Goal: Information Seeking & Learning: Learn about a topic

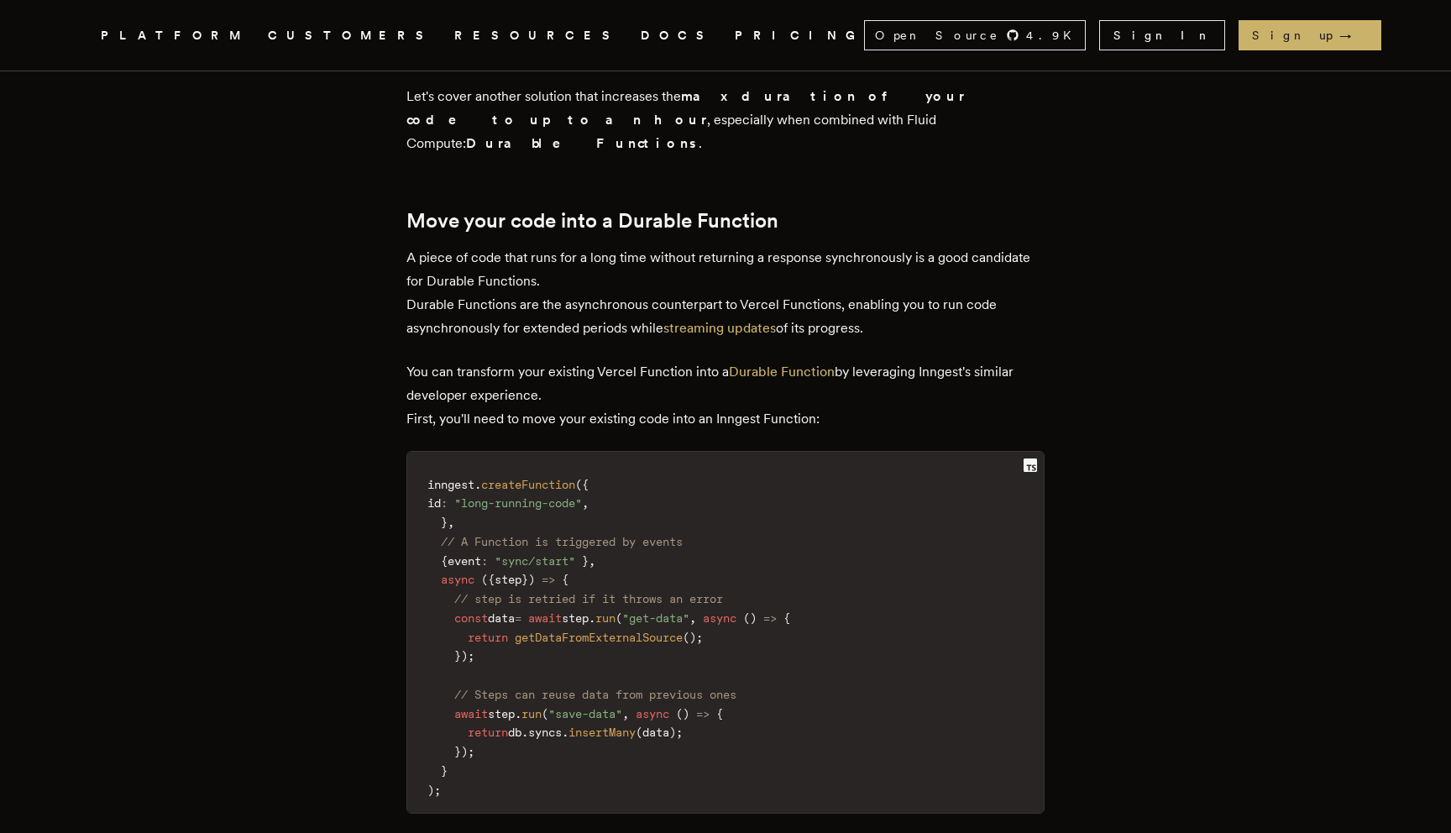
scroll to position [2236, 0]
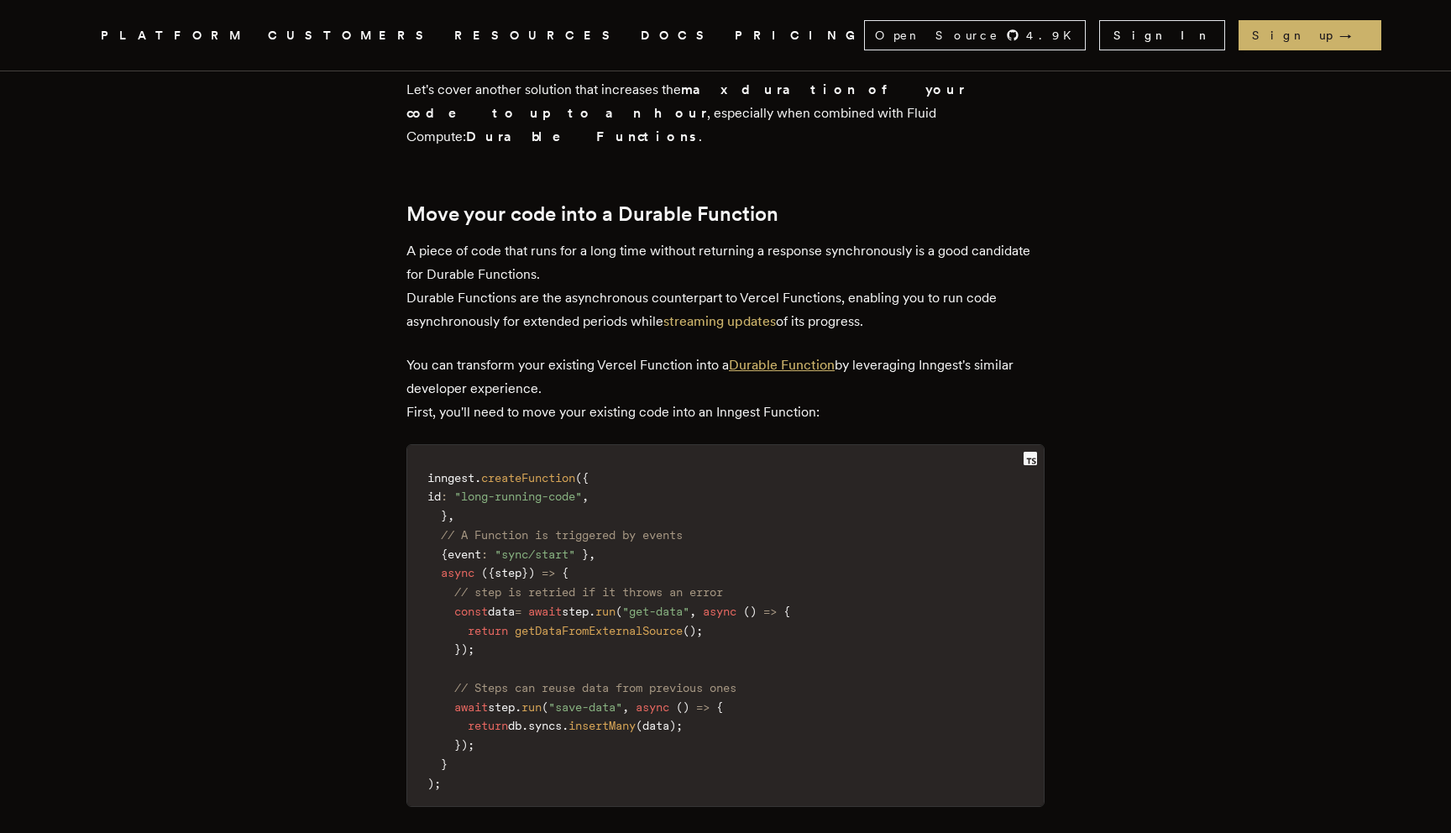
click at [797, 357] on link "Durable Function" at bounding box center [782, 365] width 106 height 16
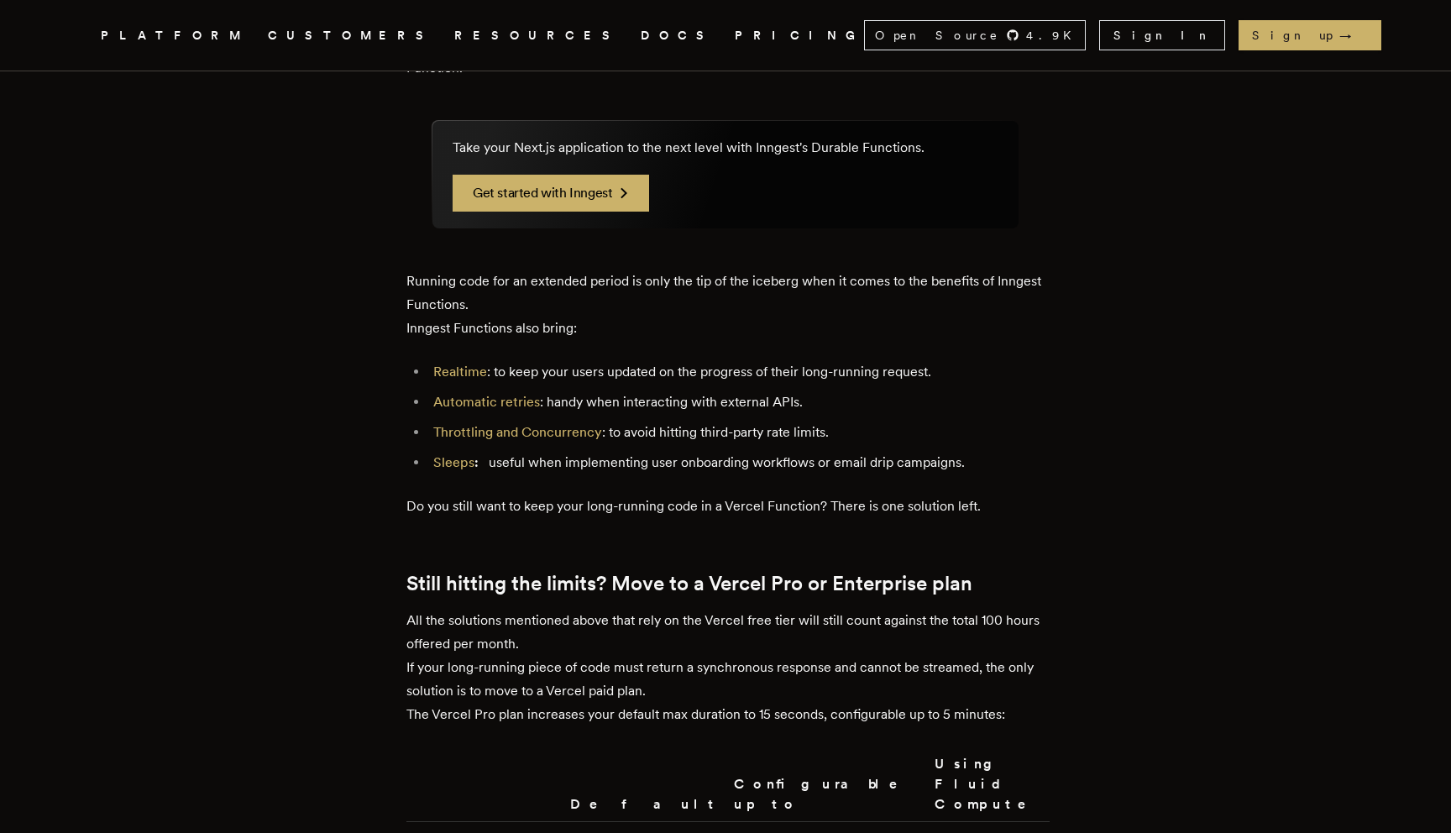
scroll to position [3497, 0]
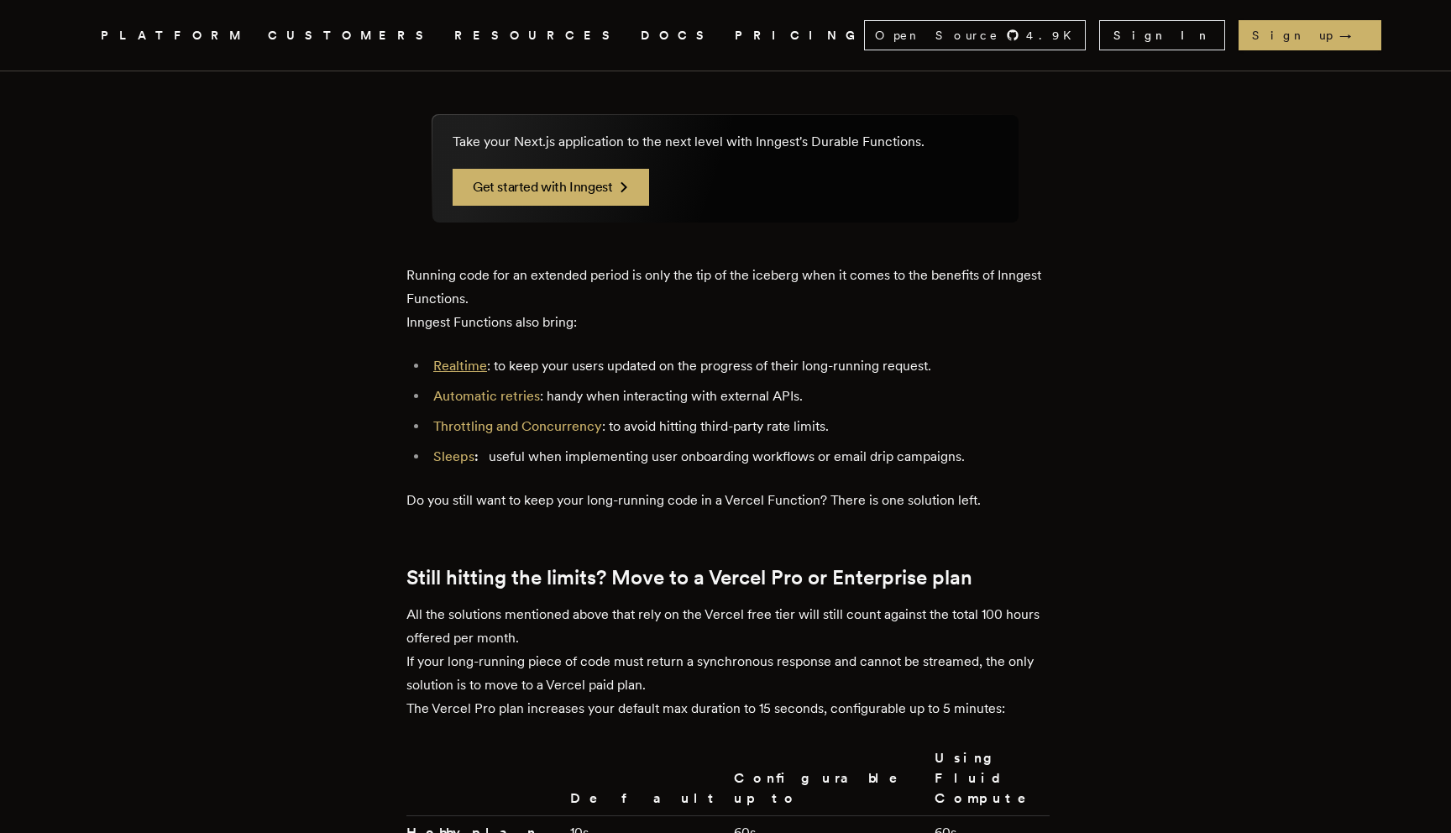
click at [485, 358] on link "Realtime" at bounding box center [460, 366] width 54 height 16
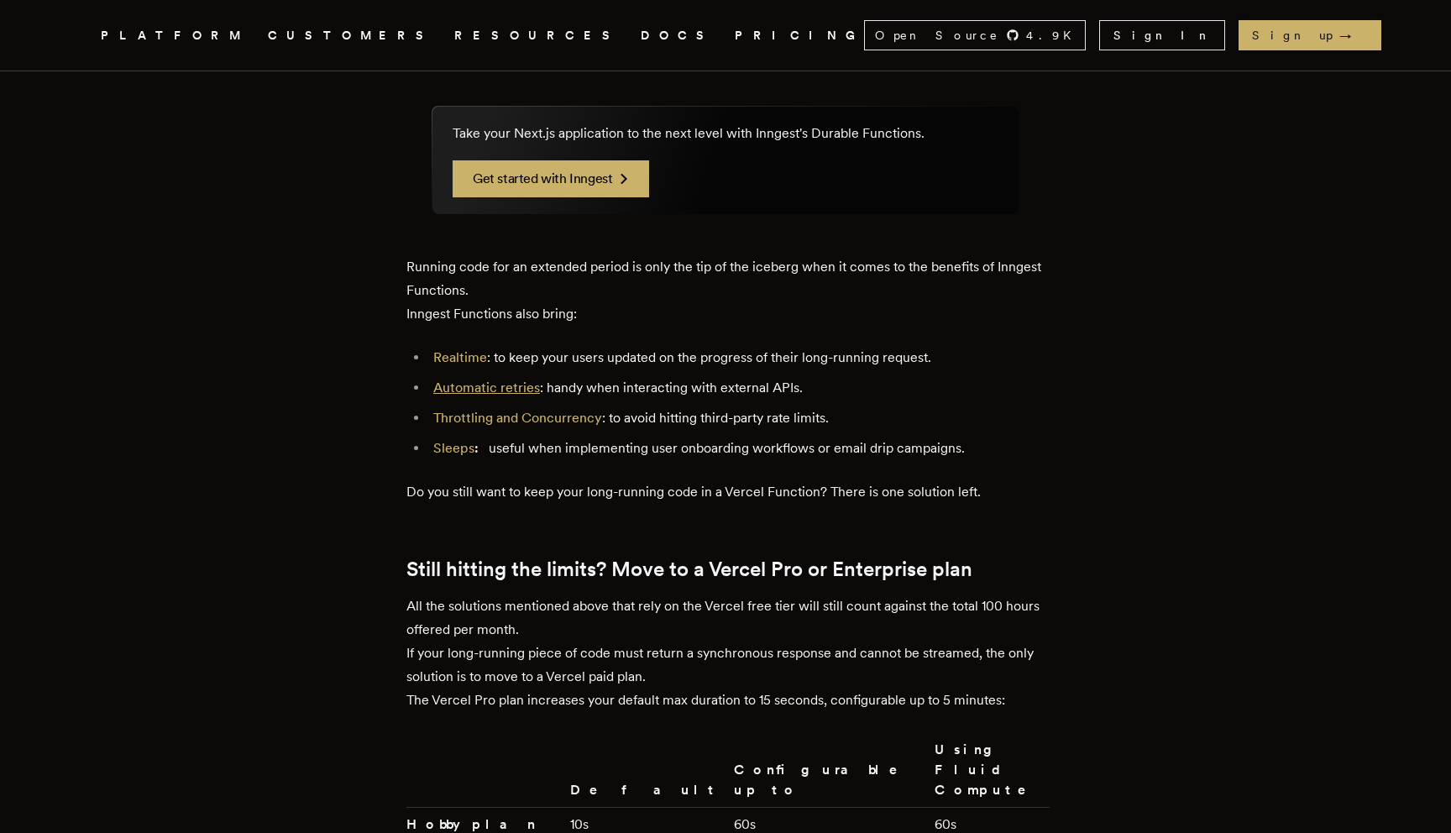
click at [500, 380] on link "Automatic retries" at bounding box center [486, 388] width 107 height 16
click at [500, 410] on link "Throttling and Concurrency" at bounding box center [517, 418] width 169 height 16
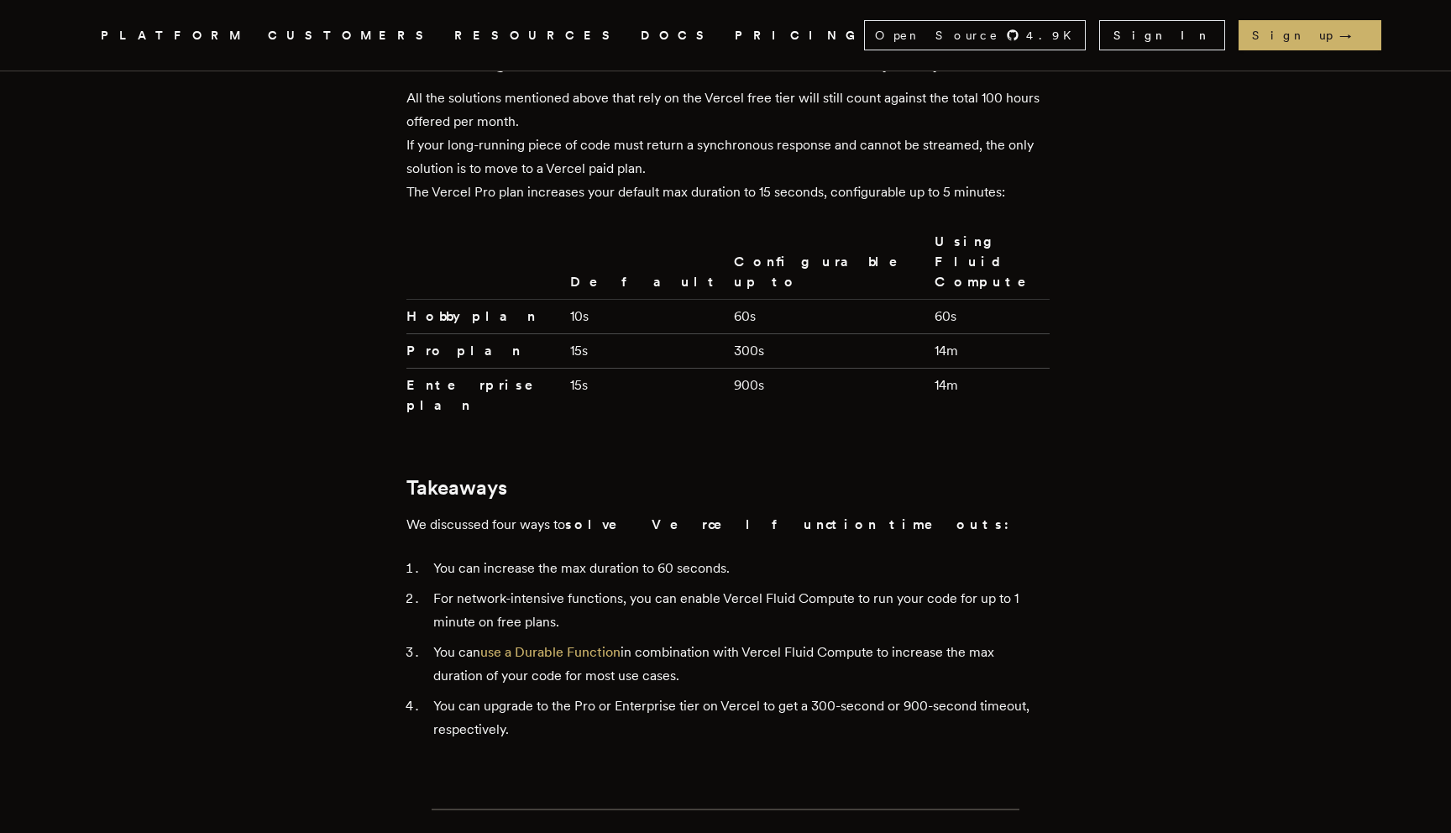
scroll to position [4022, 0]
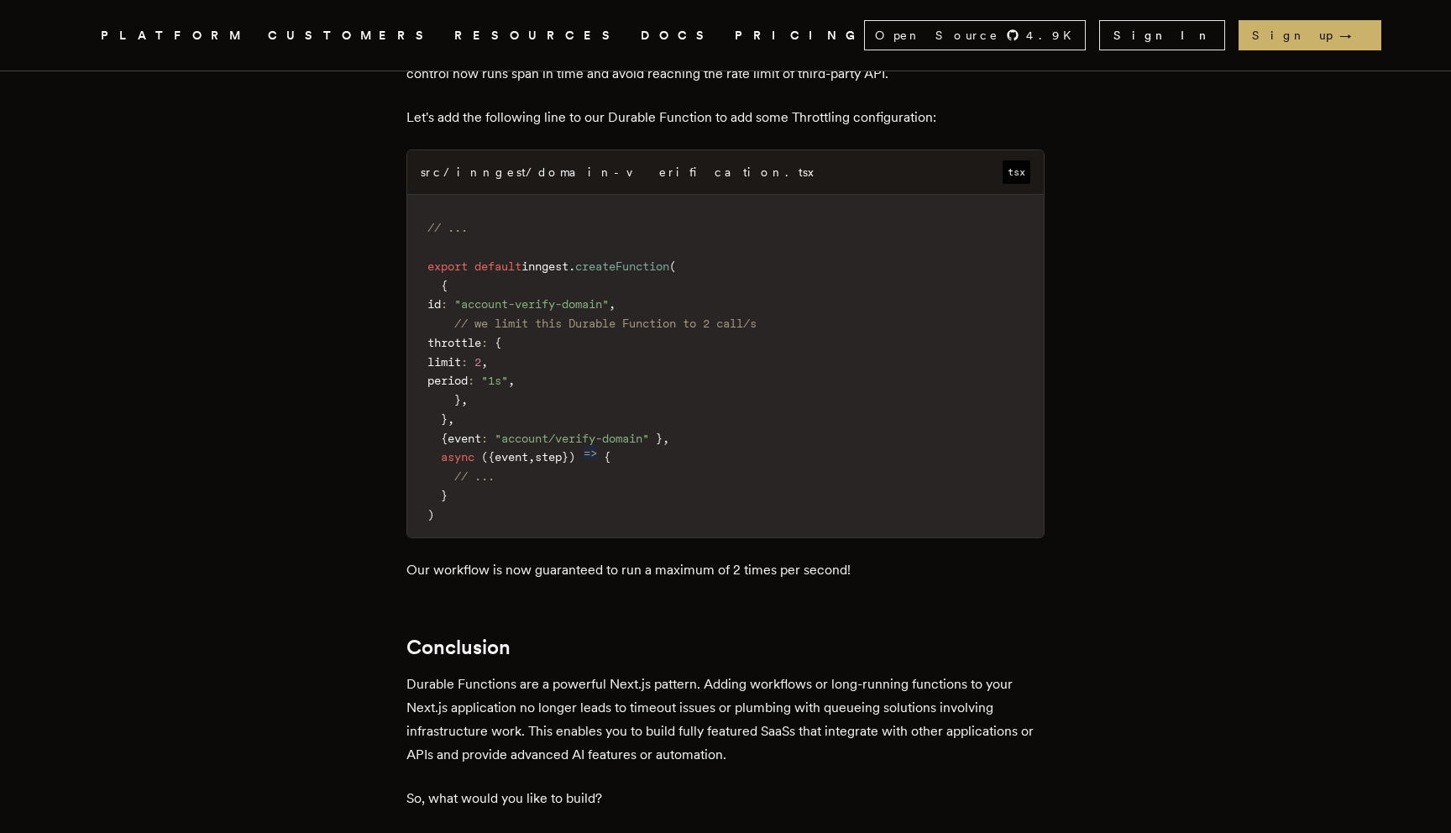
scroll to position [11353, 0]
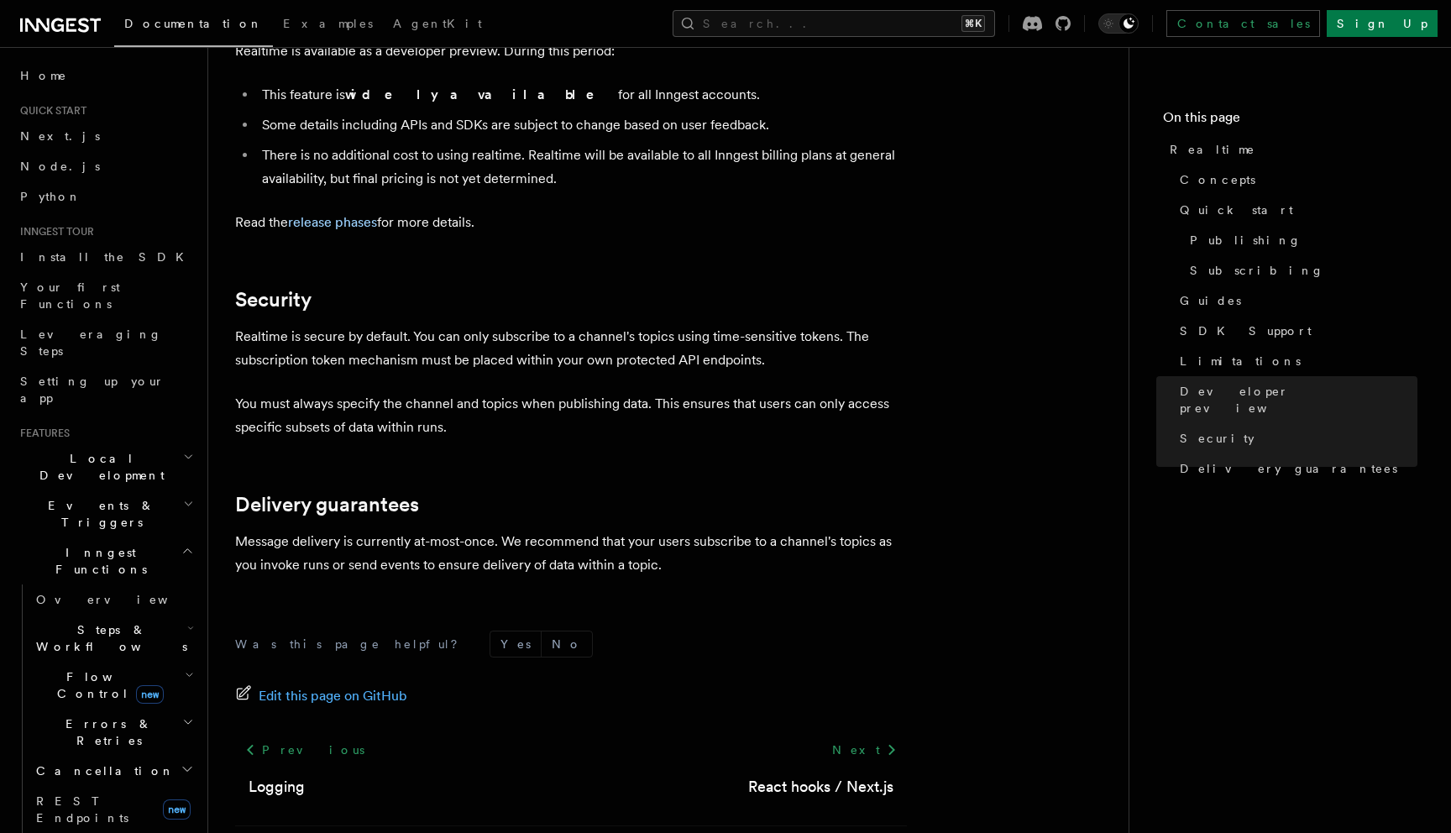
scroll to position [4489, 0]
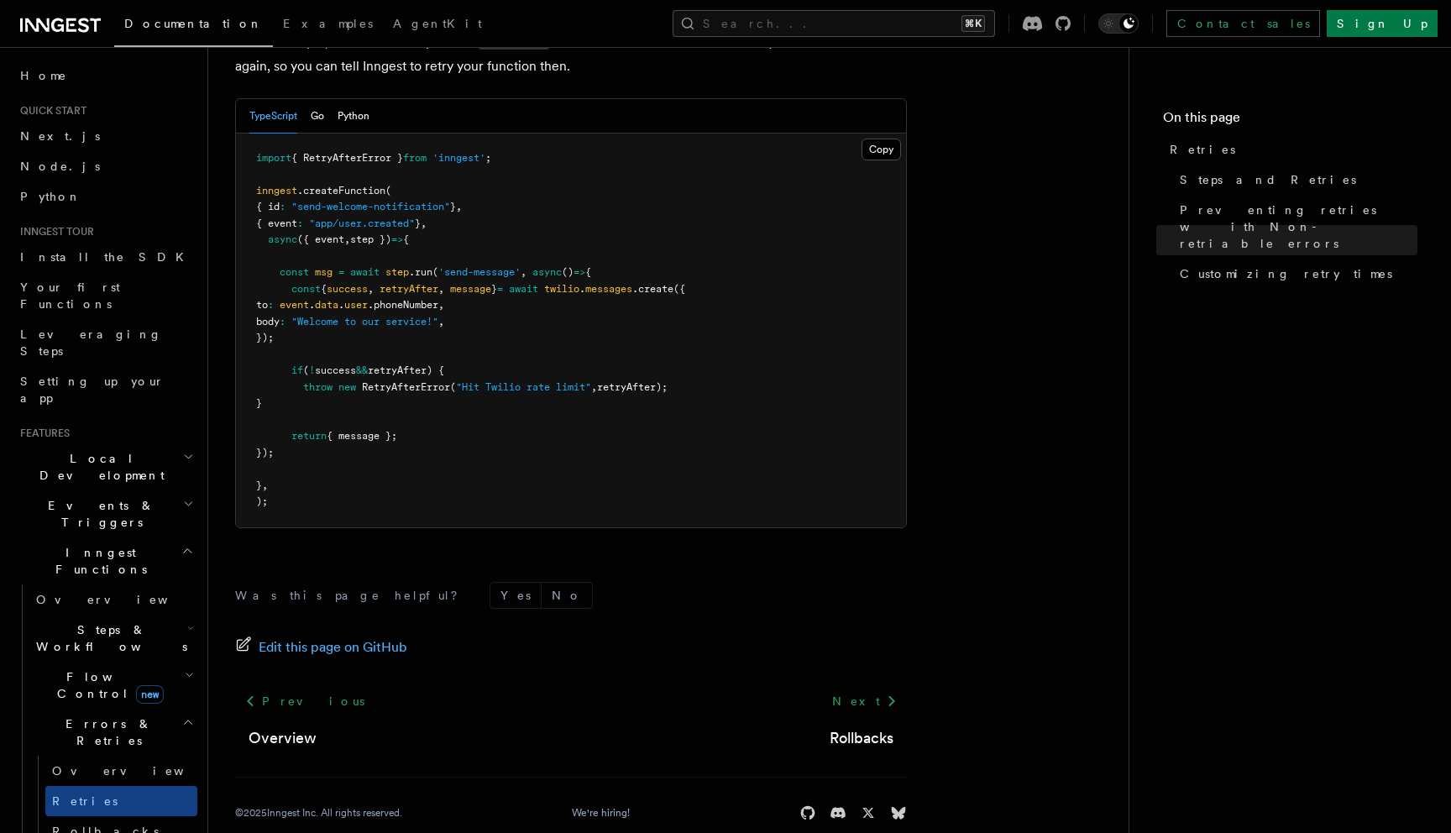
scroll to position [2355, 0]
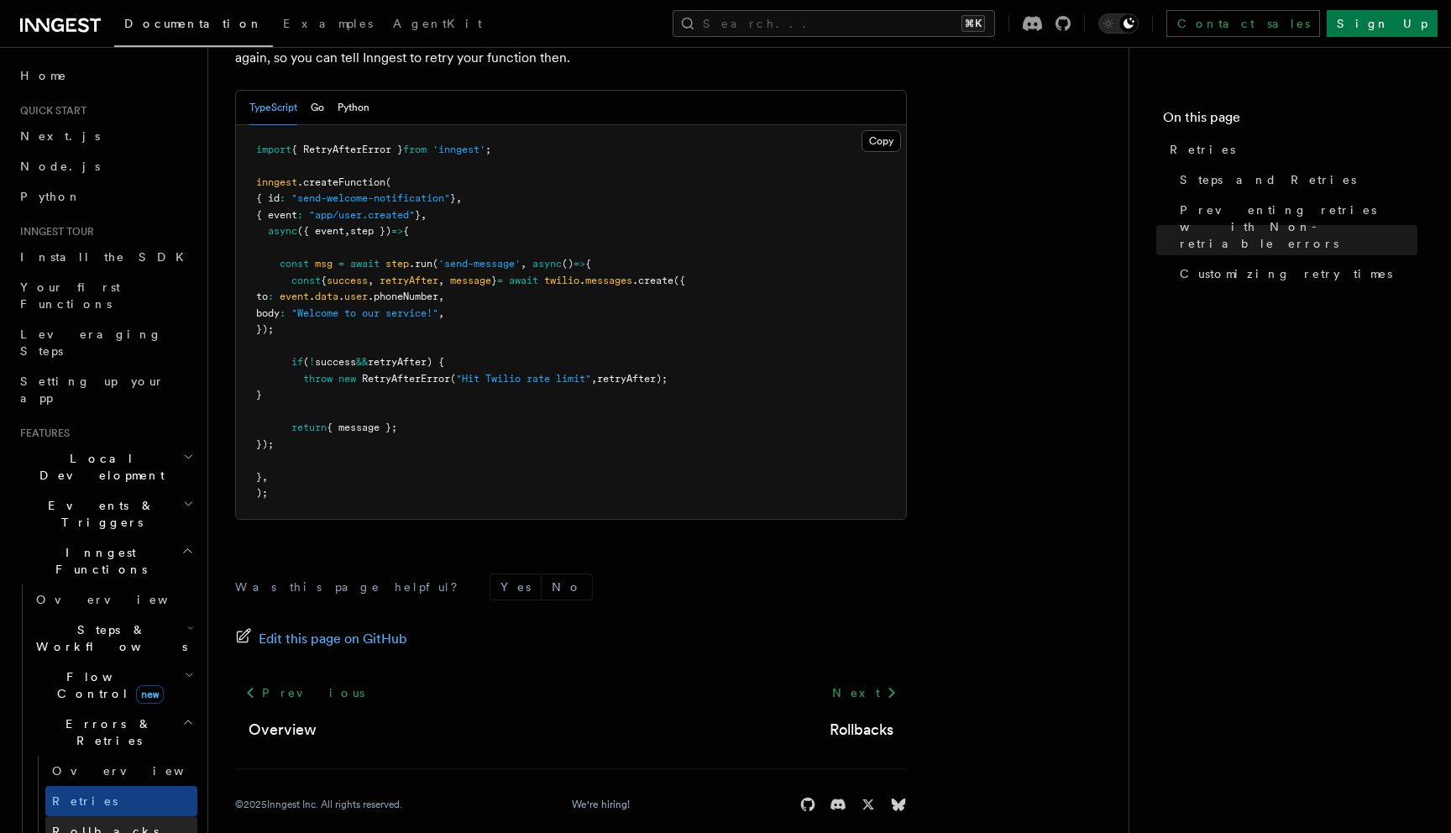
click at [107, 816] on link "Rollbacks" at bounding box center [121, 831] width 152 height 30
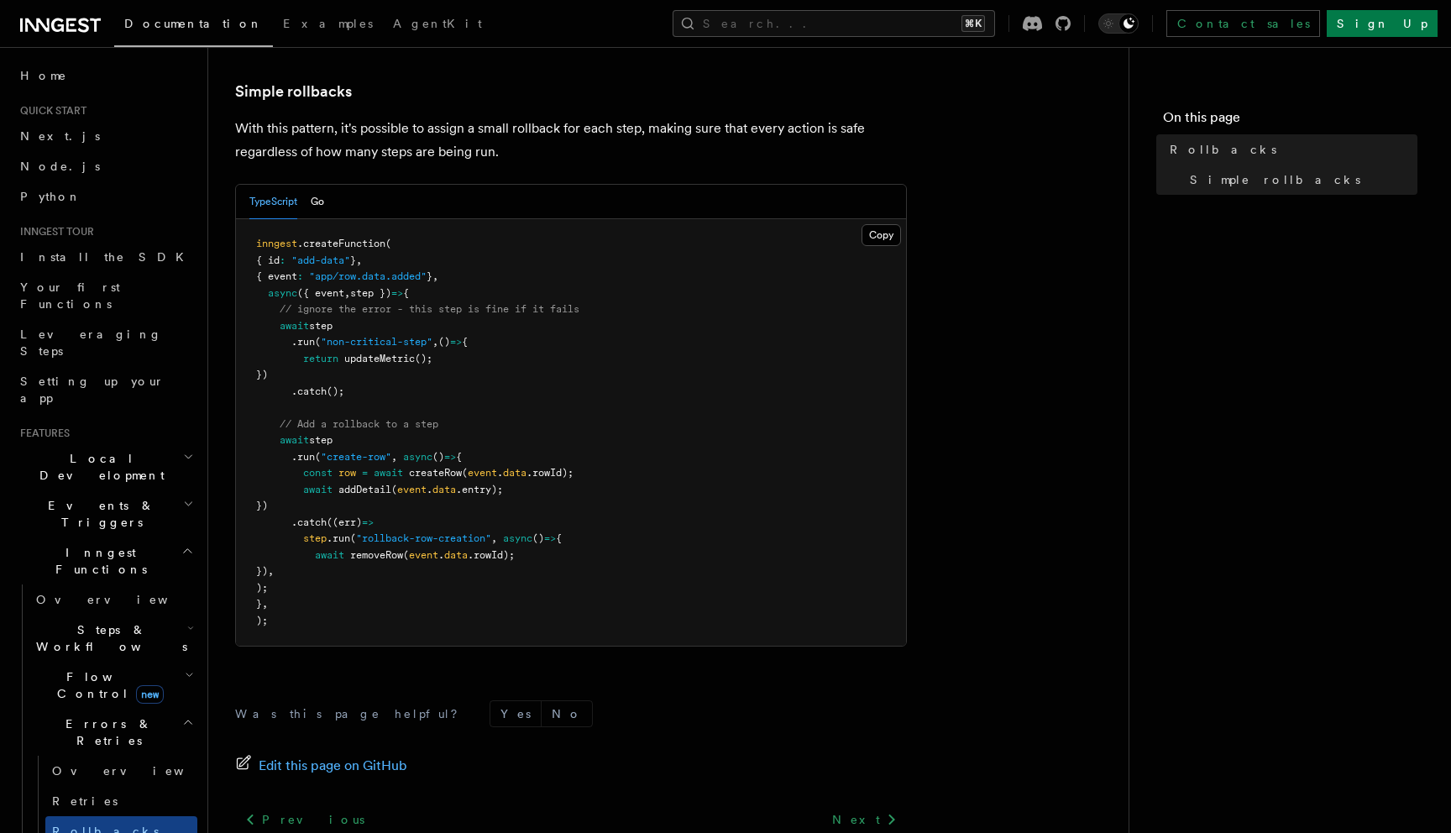
scroll to position [886, 0]
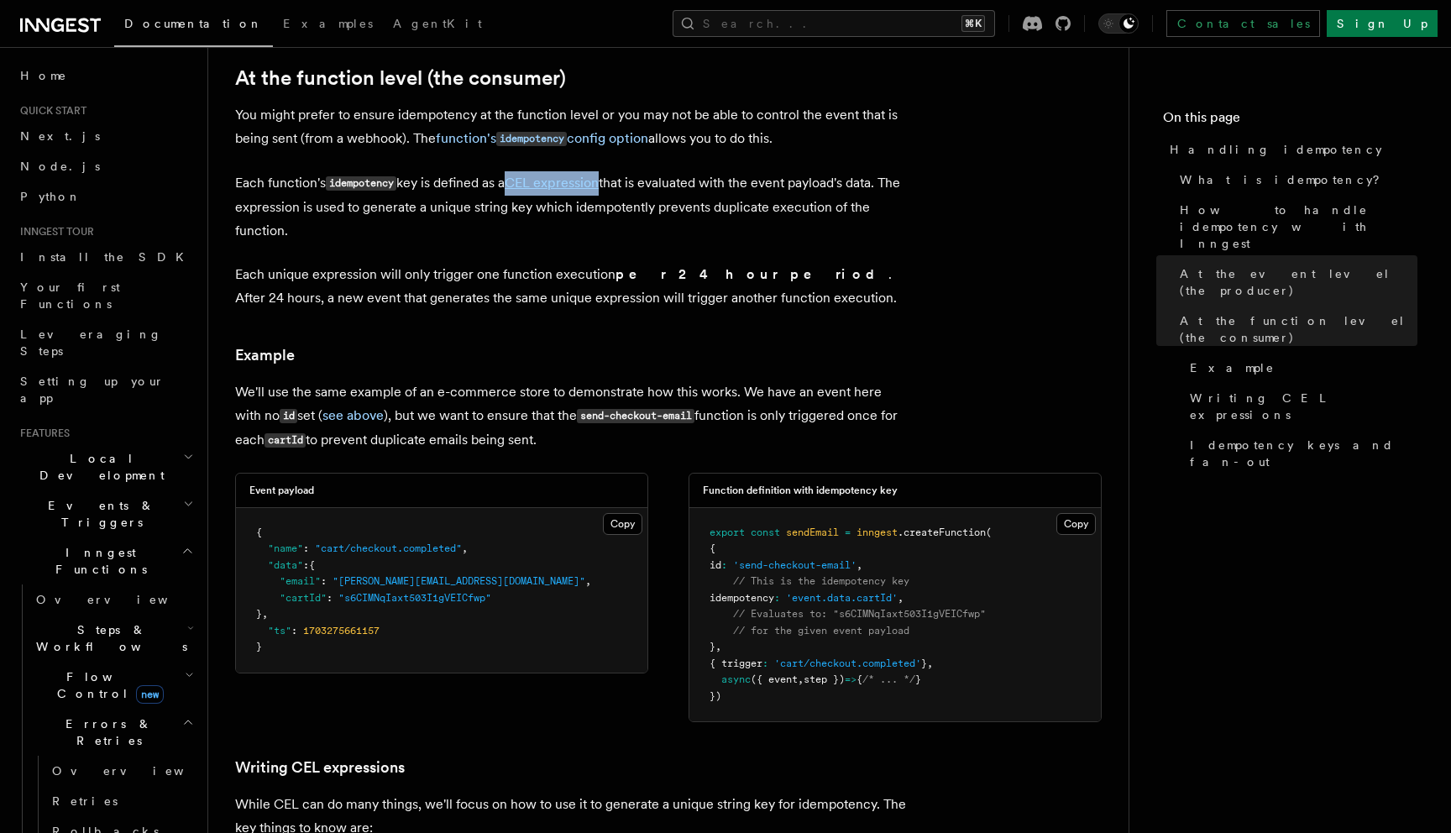
scroll to position [1970, 0]
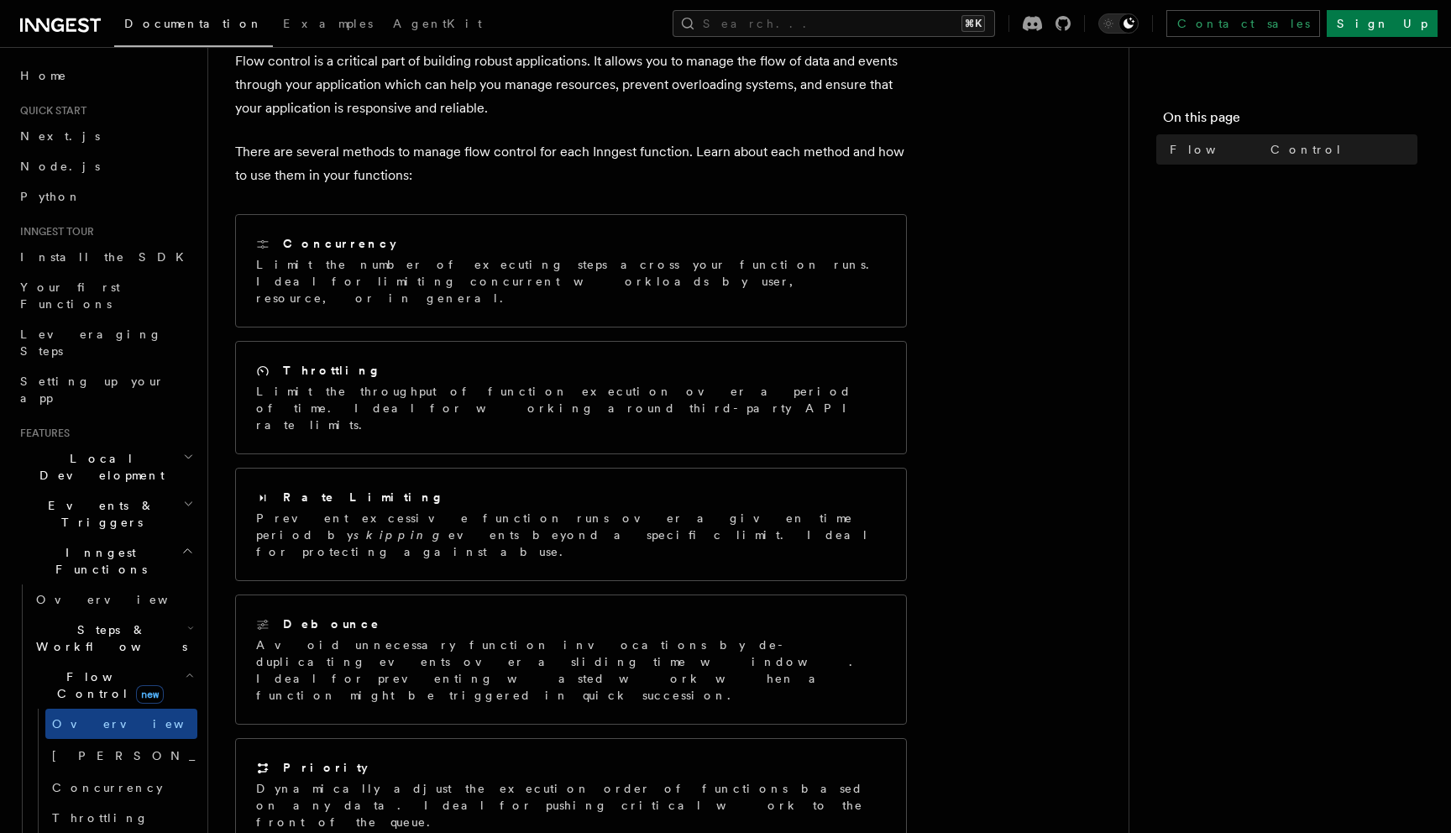
scroll to position [107, 0]
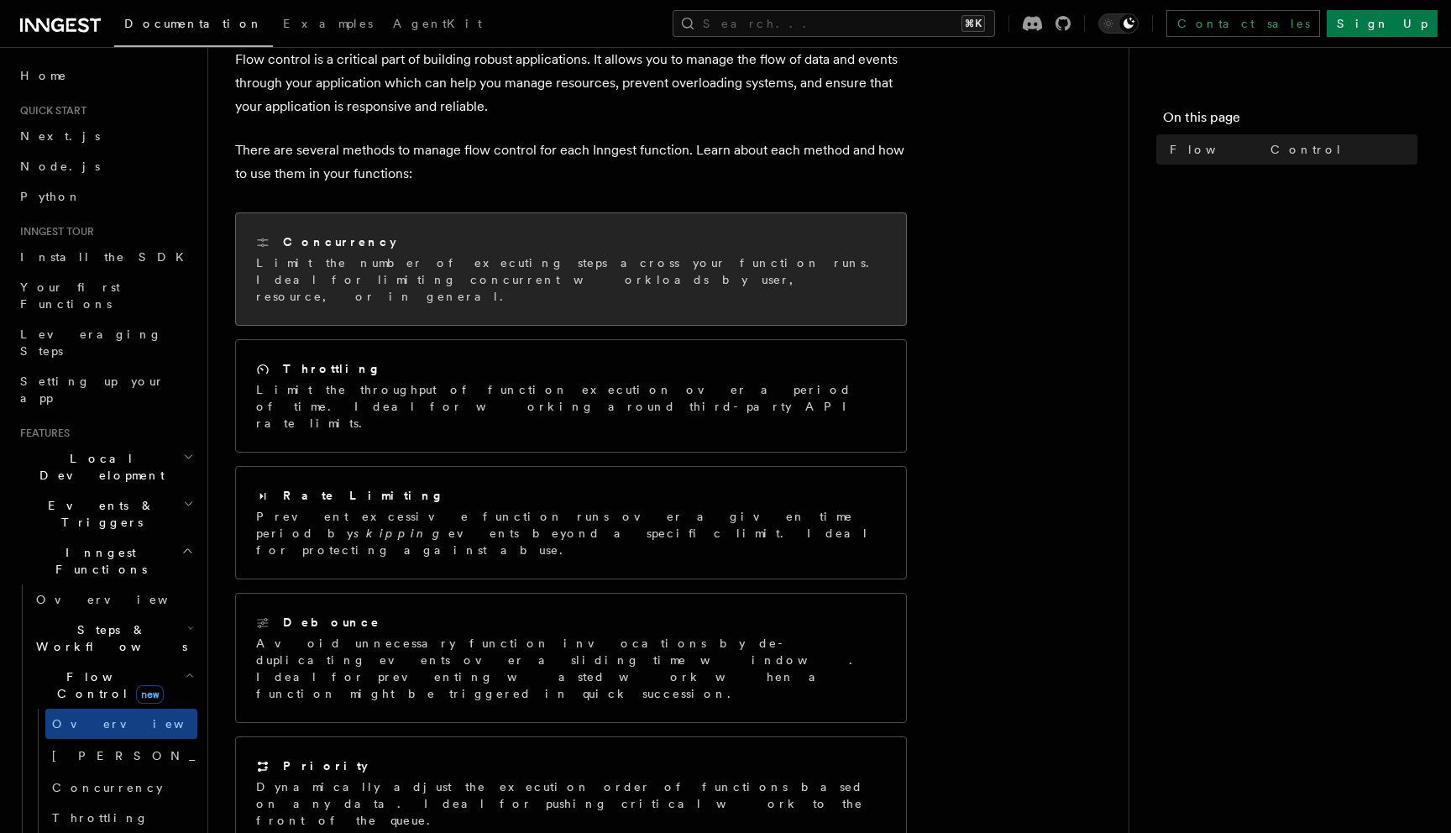
click at [858, 285] on p "Limit the number of executing steps across your function runs. Ideal for limiti…" at bounding box center [571, 279] width 630 height 50
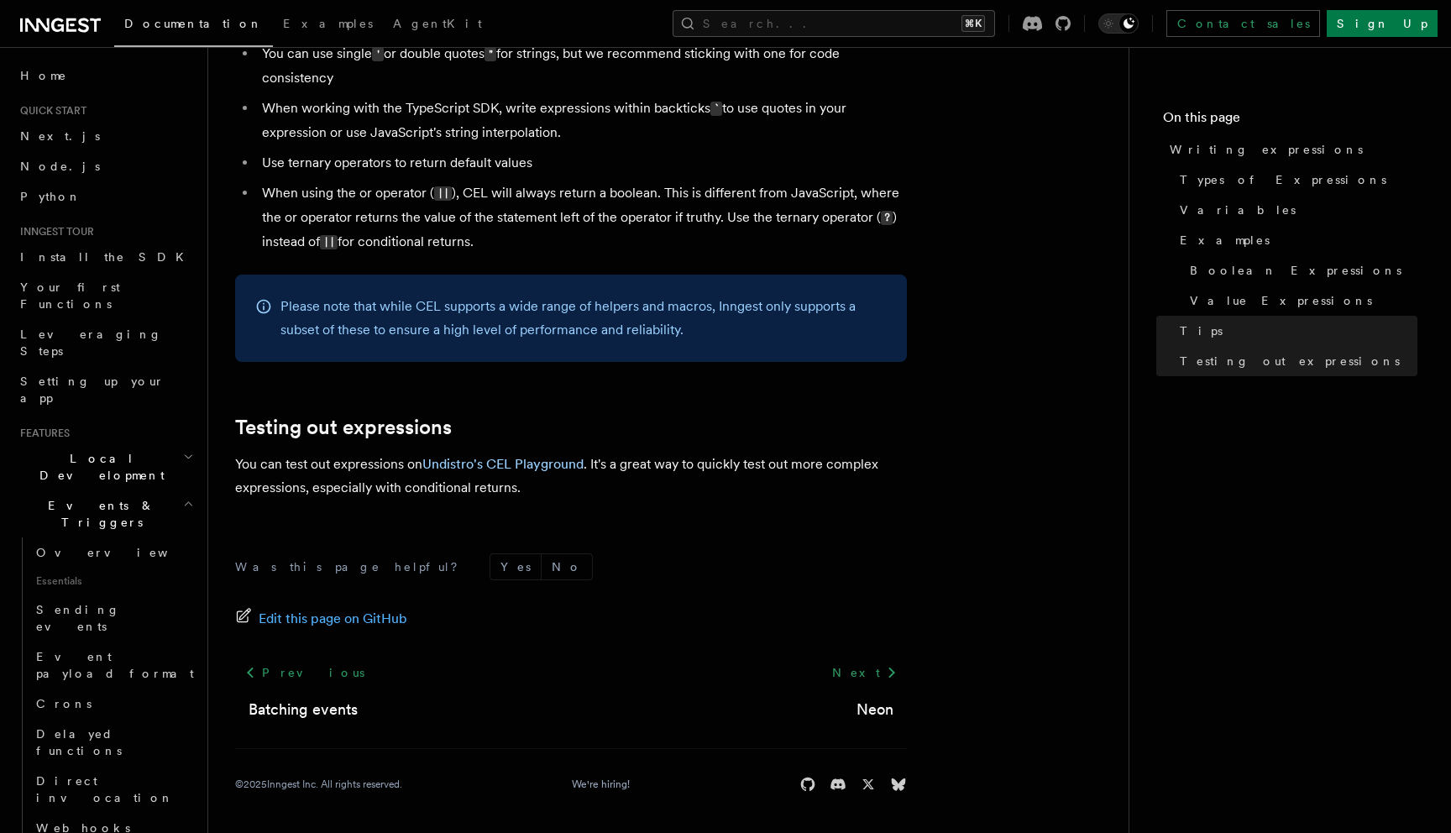
scroll to position [1819, 0]
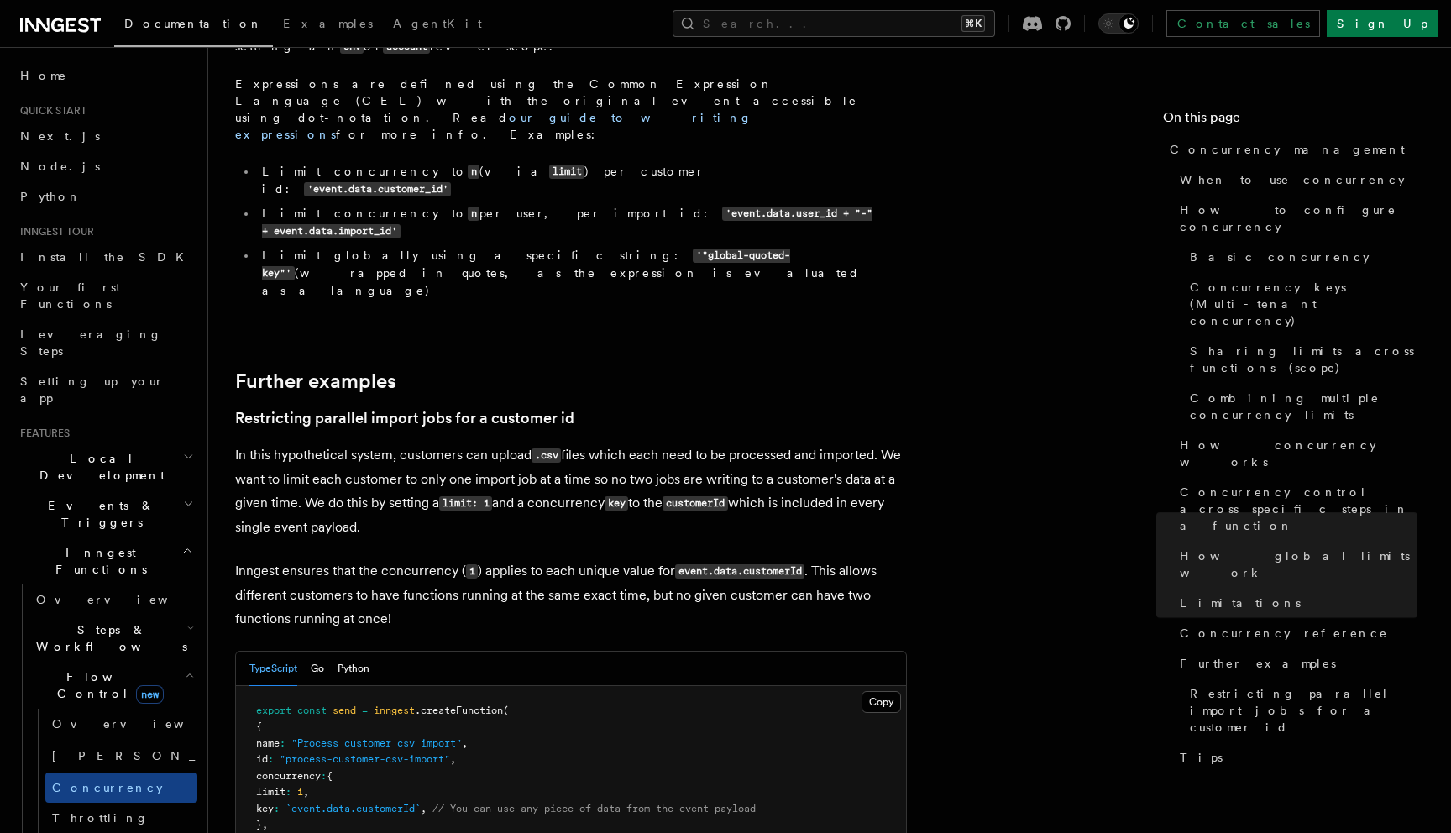
scroll to position [6499, 0]
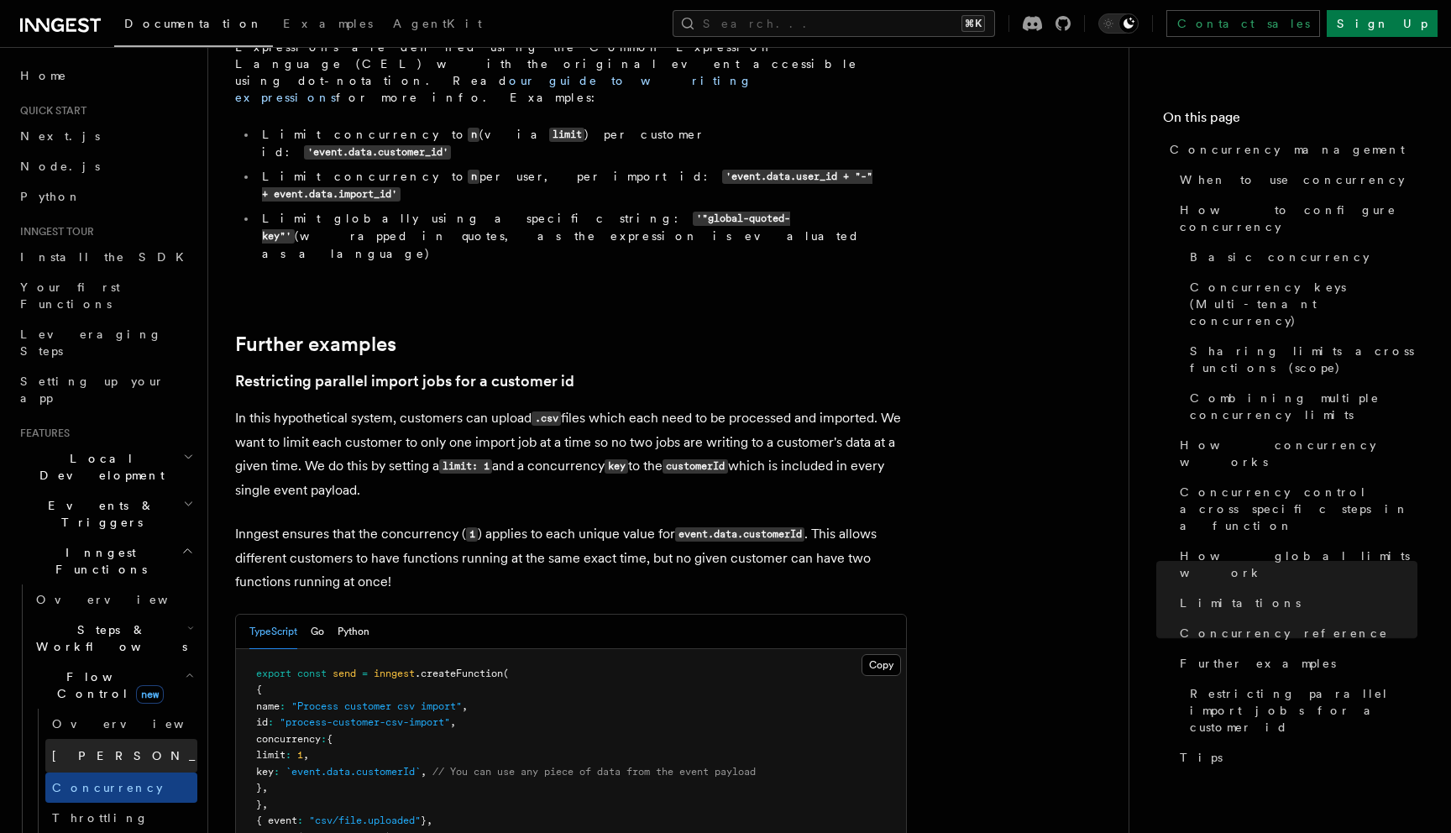
click at [116, 739] on link "Singleton new" at bounding box center [121, 756] width 152 height 34
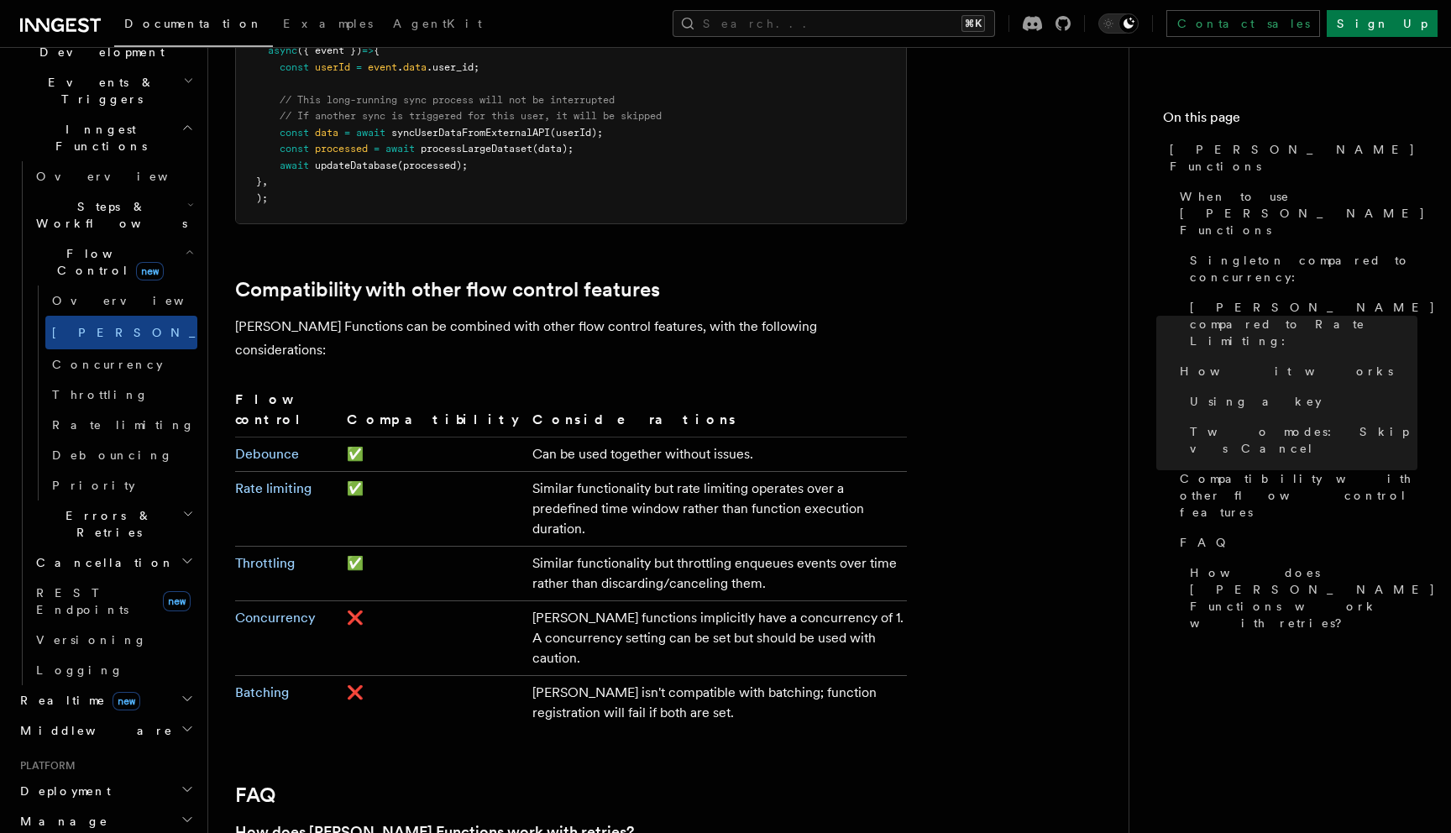
scroll to position [425, 0]
click at [148, 623] on link "Versioning" at bounding box center [113, 638] width 168 height 30
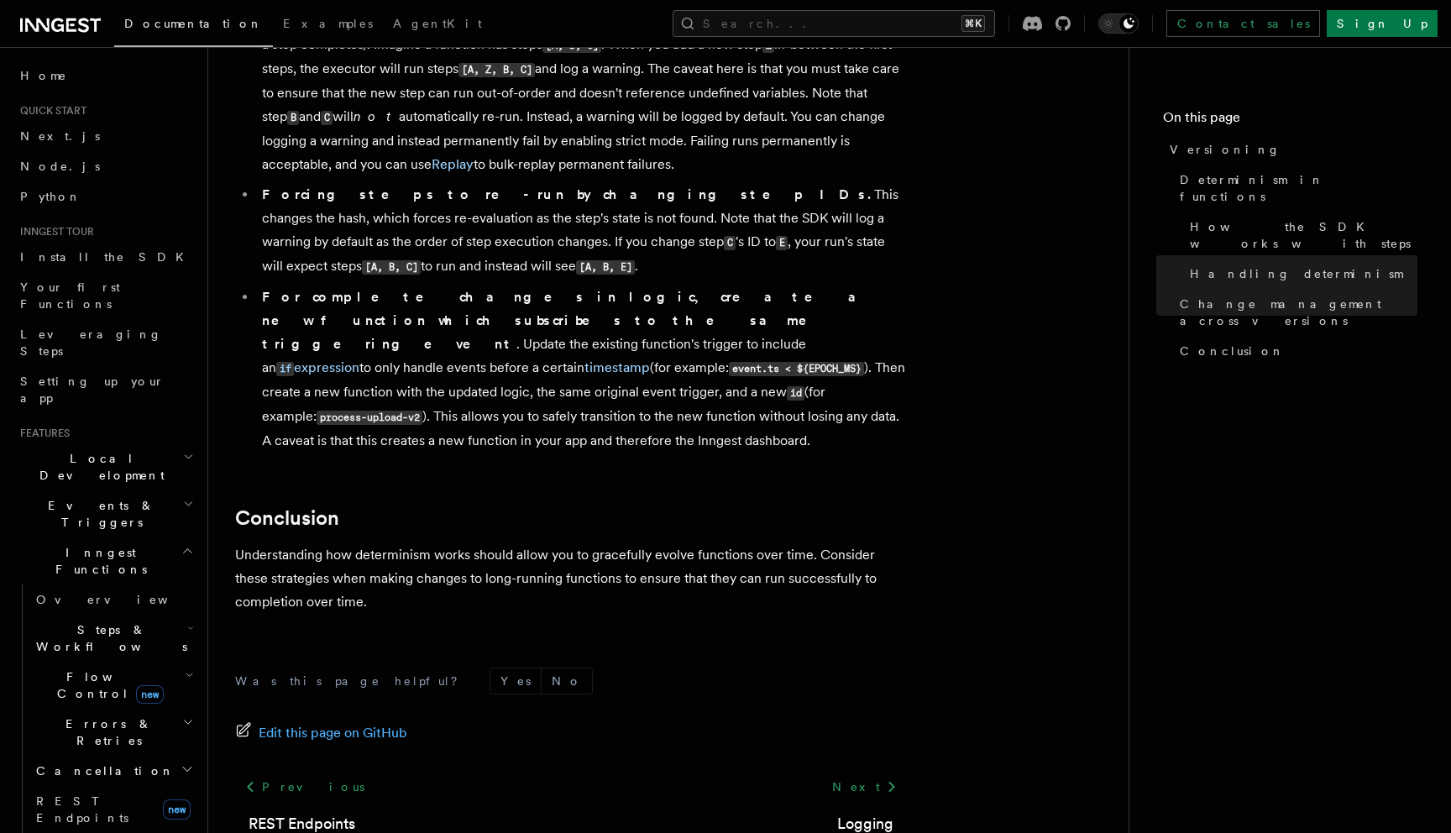
click at [133, 537] on h2 "Inngest Functions" at bounding box center [105, 560] width 184 height 47
click at [134, 490] on h2 "Events & Triggers" at bounding box center [105, 513] width 184 height 47
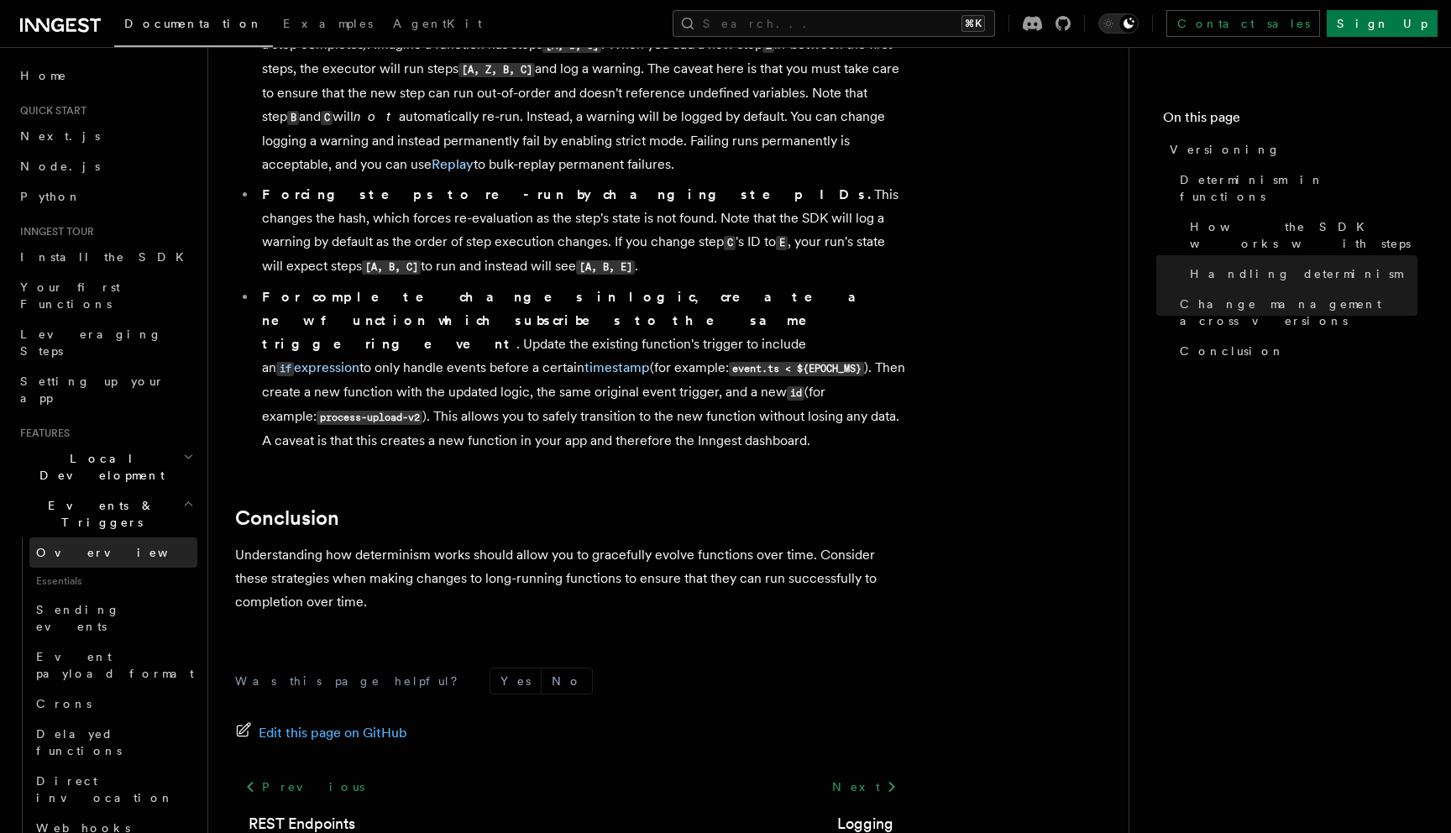
click at [124, 537] on link "Overview" at bounding box center [113, 552] width 168 height 30
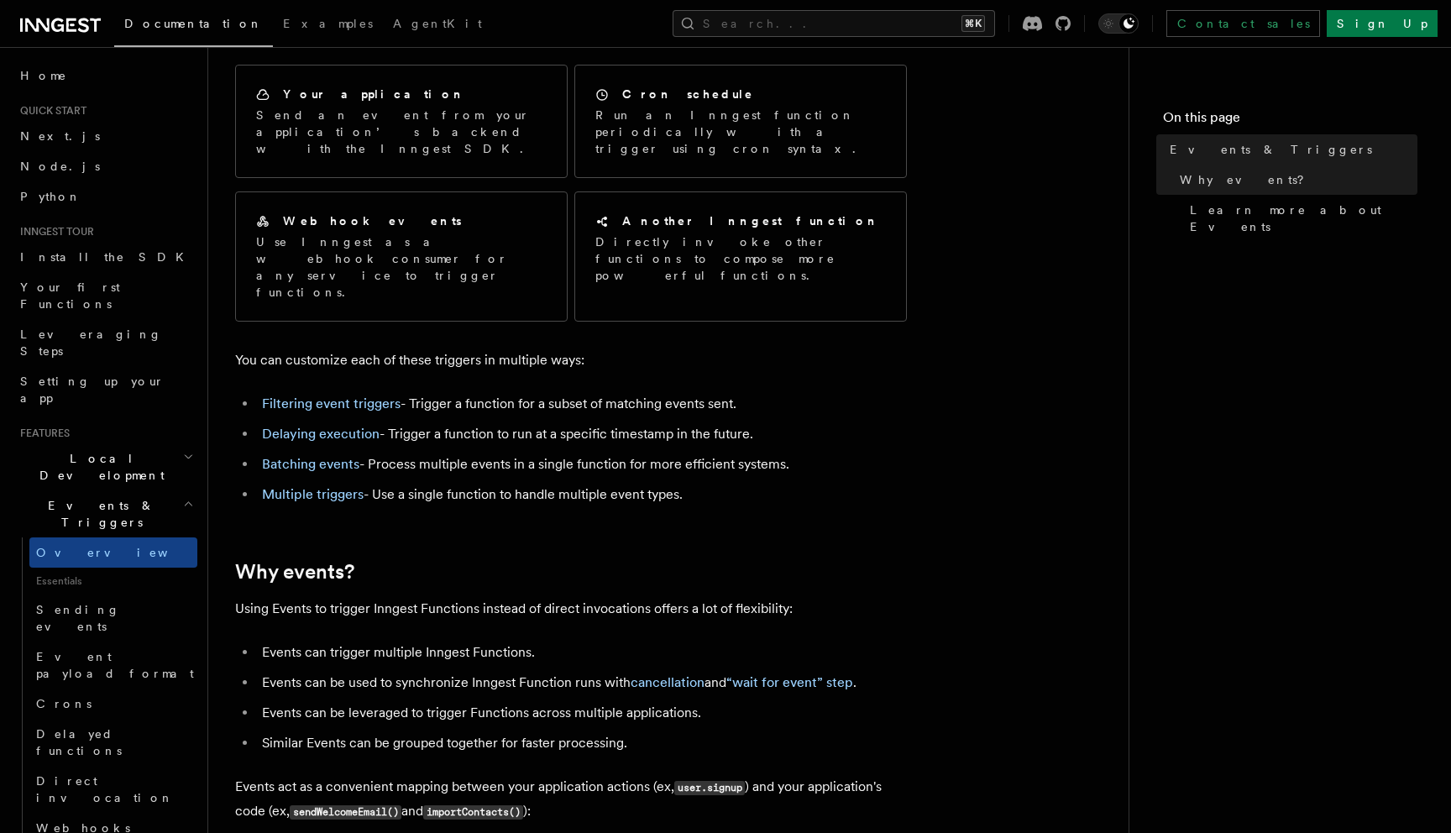
scroll to position [145, 0]
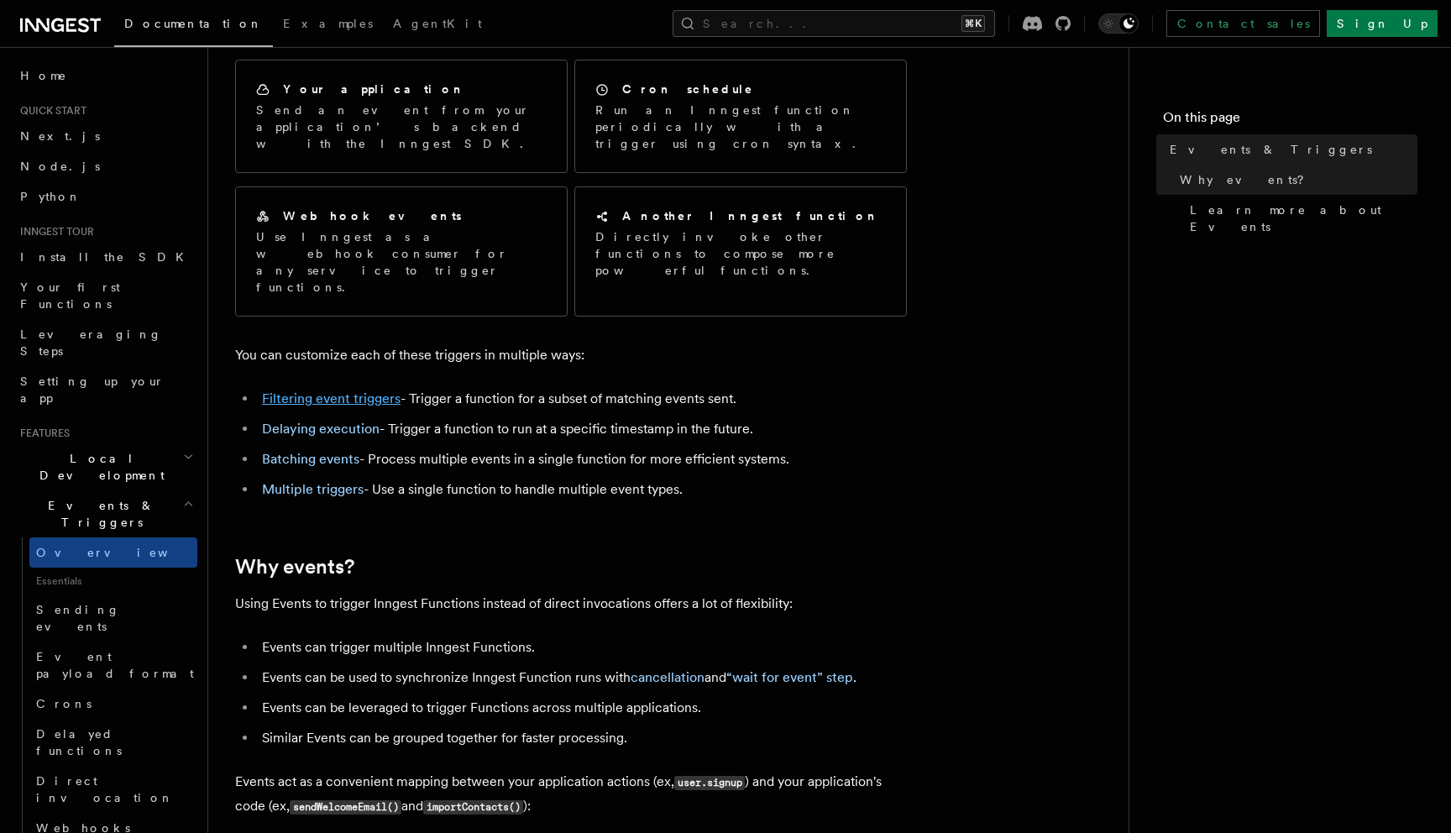
click at [395, 390] on link "Filtering event triggers" at bounding box center [331, 398] width 139 height 16
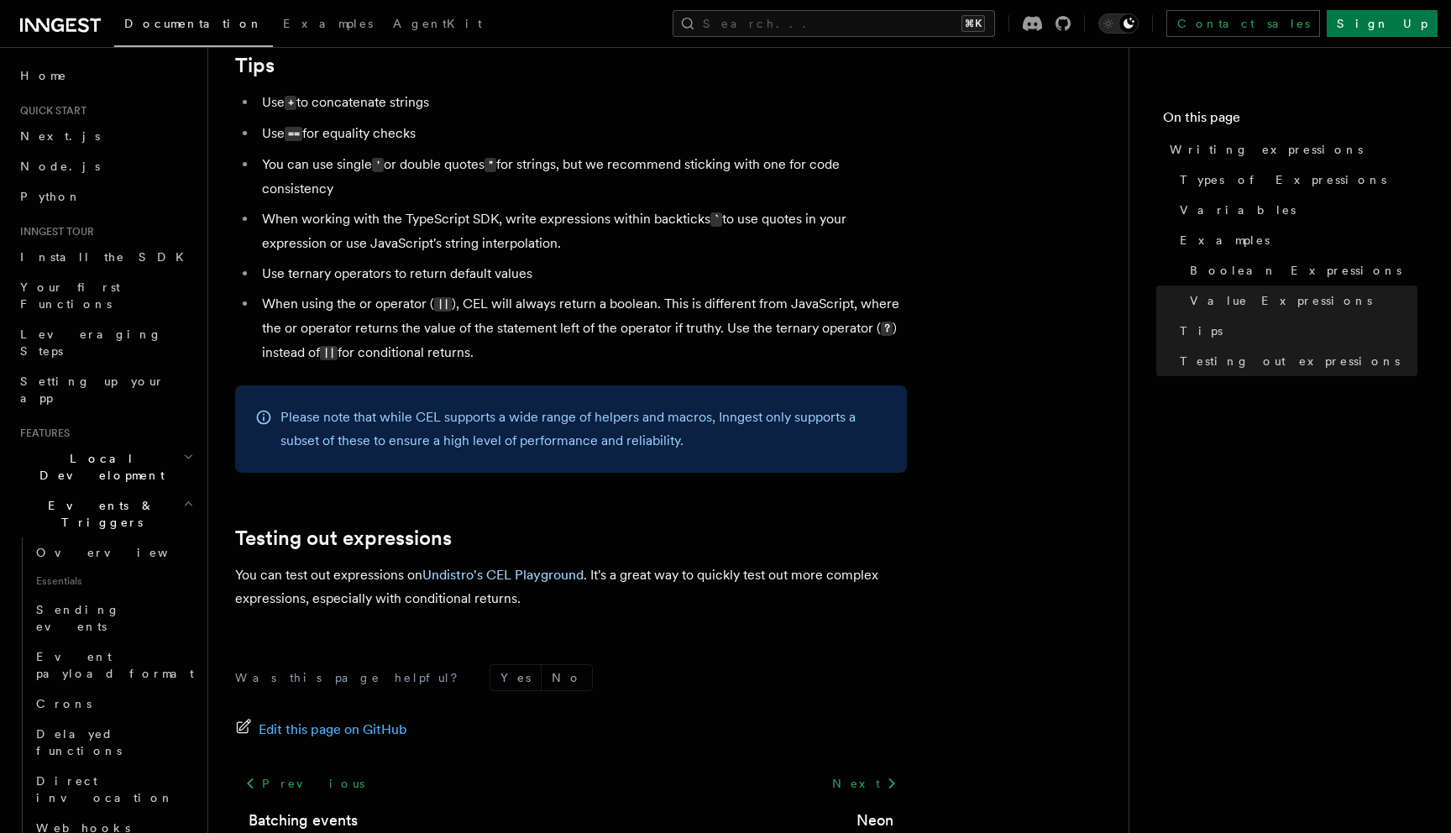
scroll to position [1819, 0]
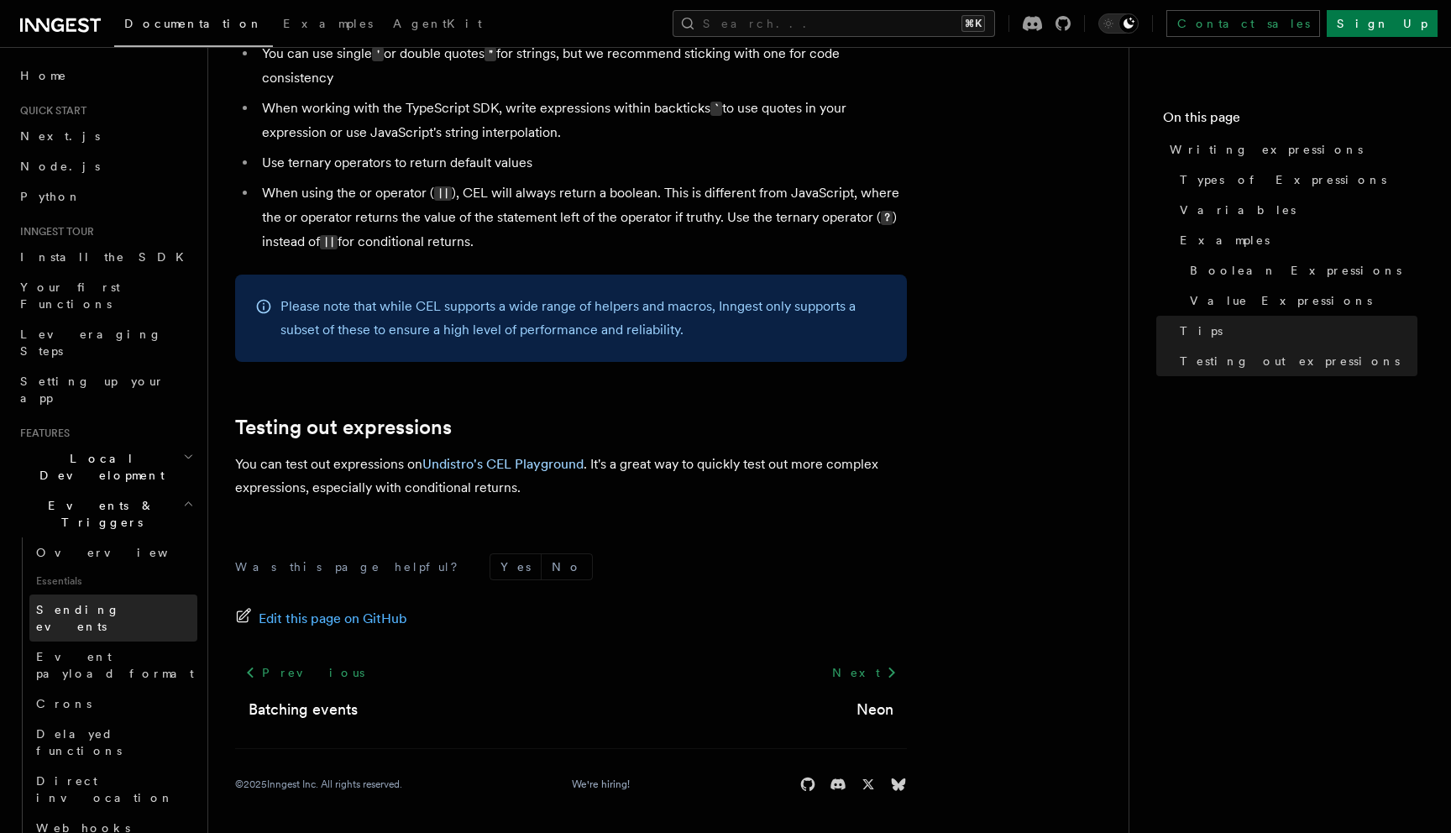
click at [116, 603] on span "Sending events" at bounding box center [78, 618] width 84 height 30
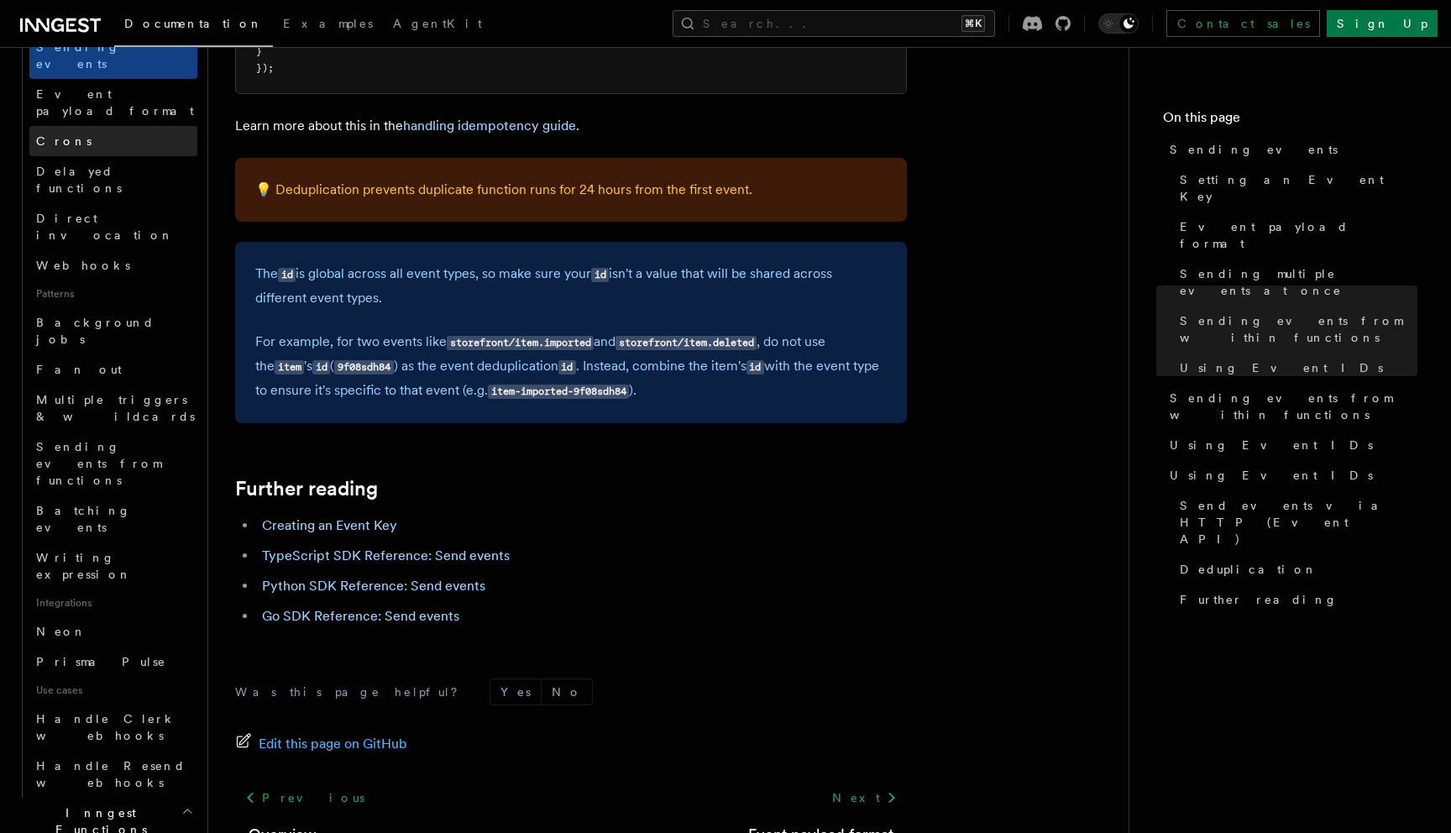
scroll to position [569, 0]
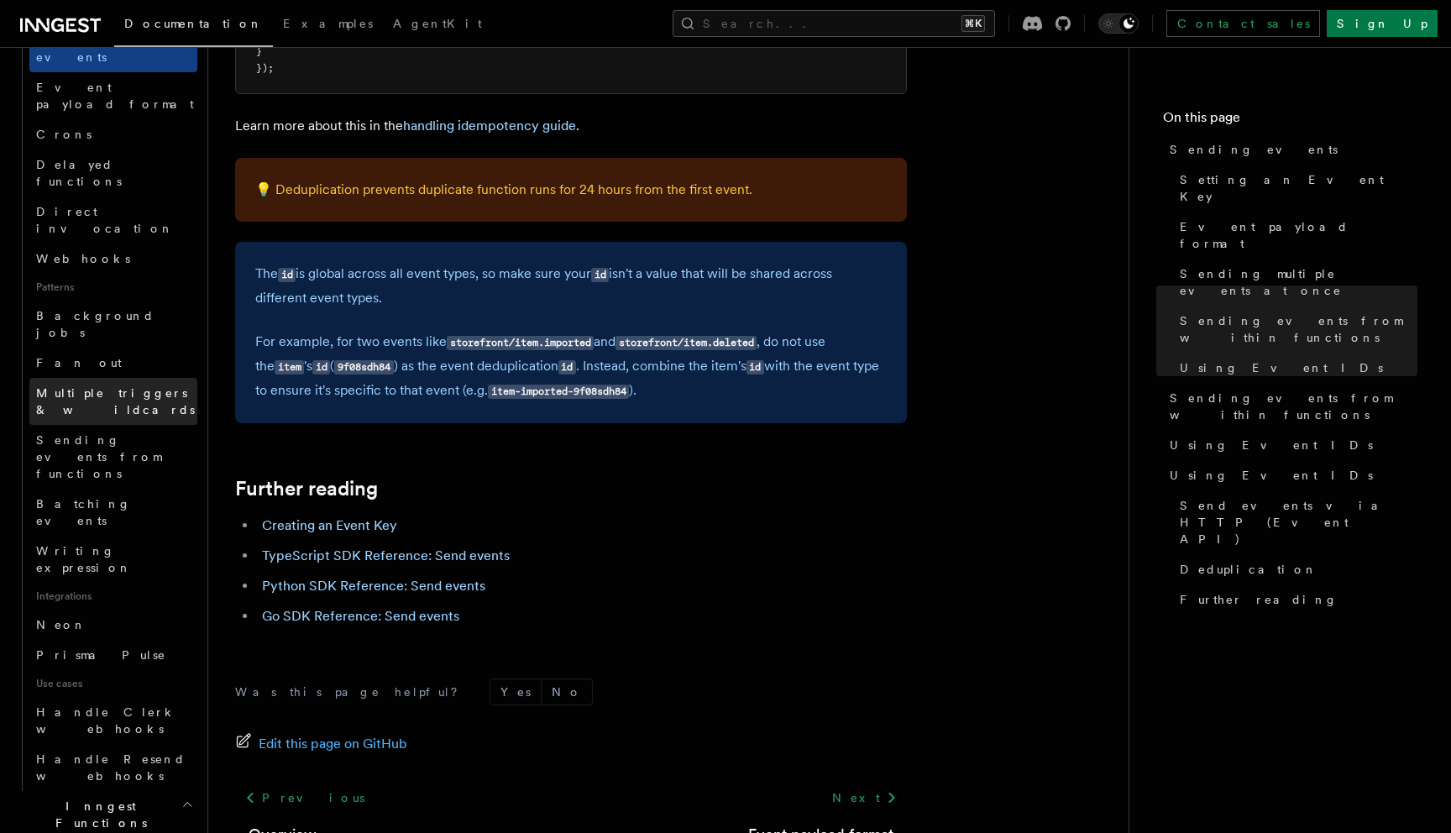
click at [168, 378] on link "Multiple triggers & wildcards" at bounding box center [113, 401] width 168 height 47
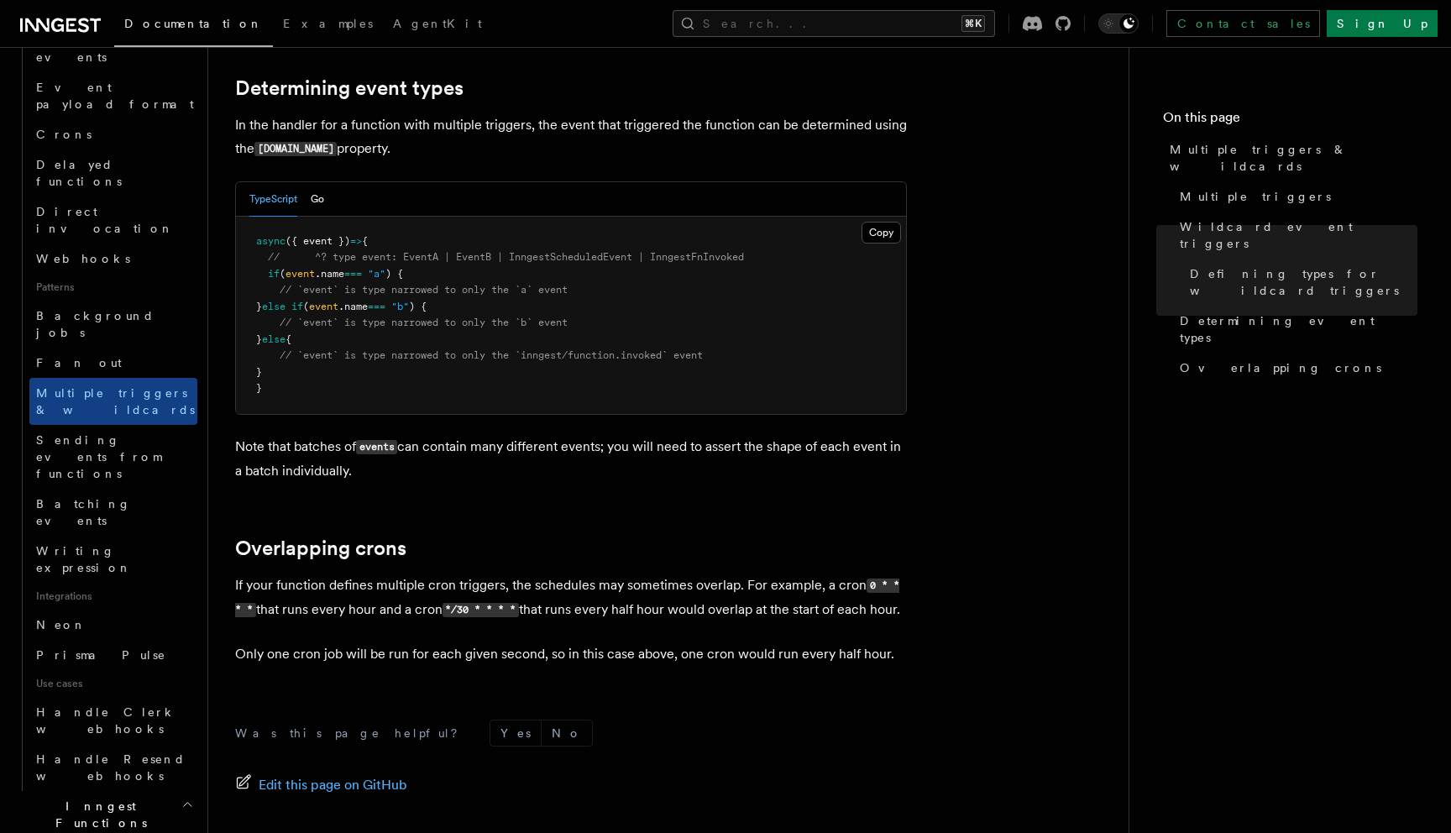
scroll to position [1669, 0]
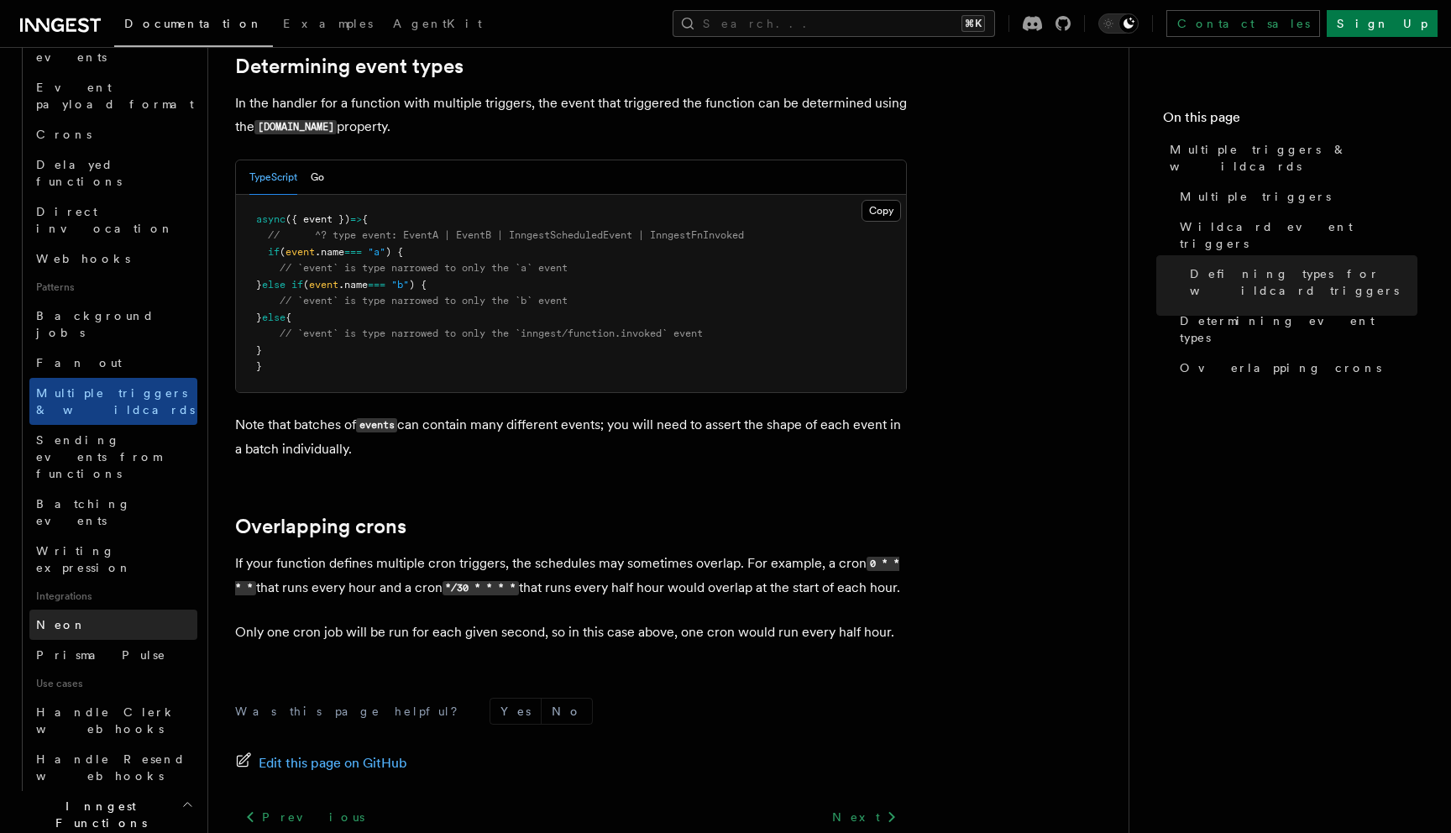
click at [133, 610] on link "Neon" at bounding box center [113, 625] width 168 height 30
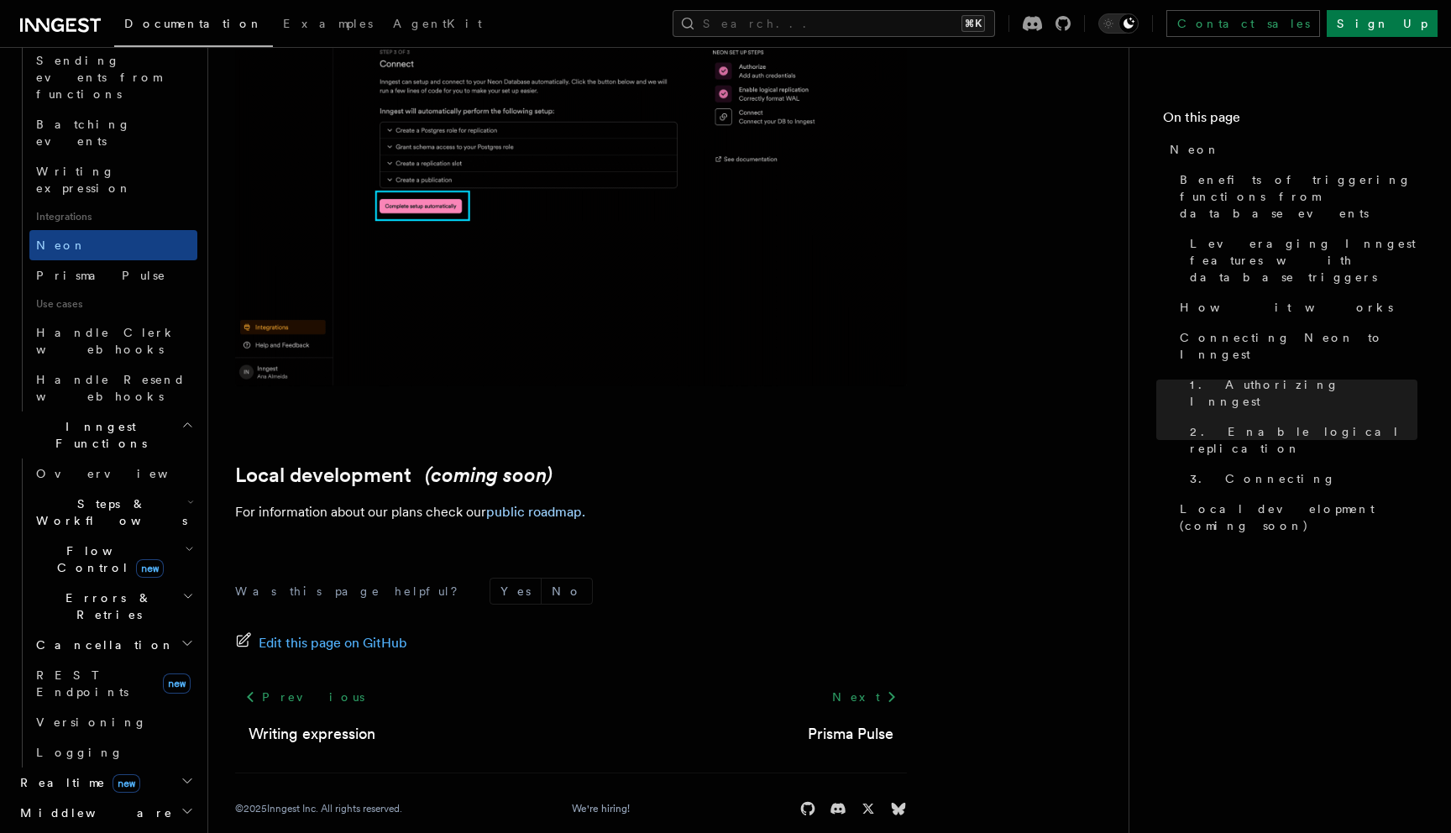
scroll to position [974, 0]
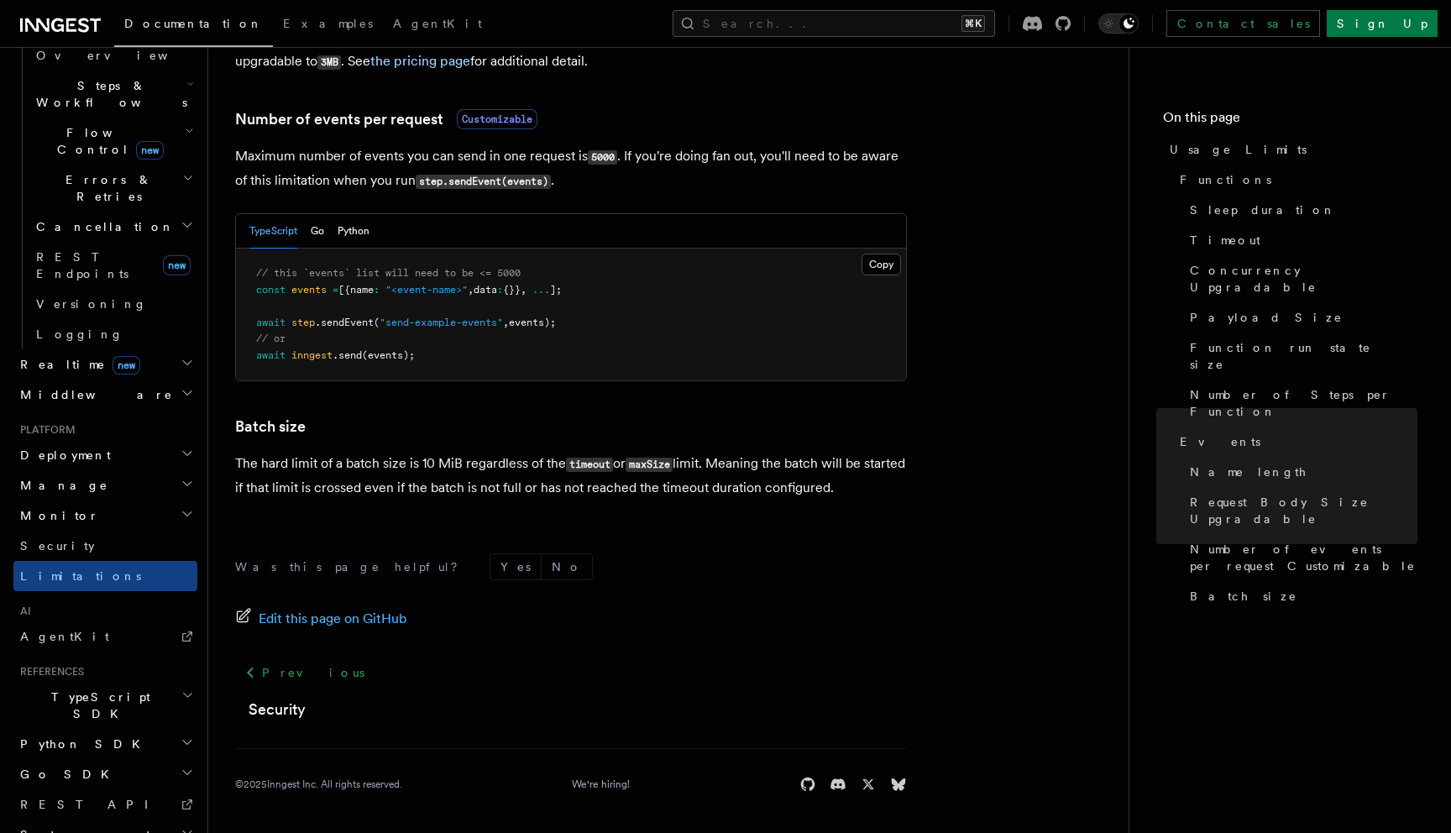
scroll to position [1550, 0]
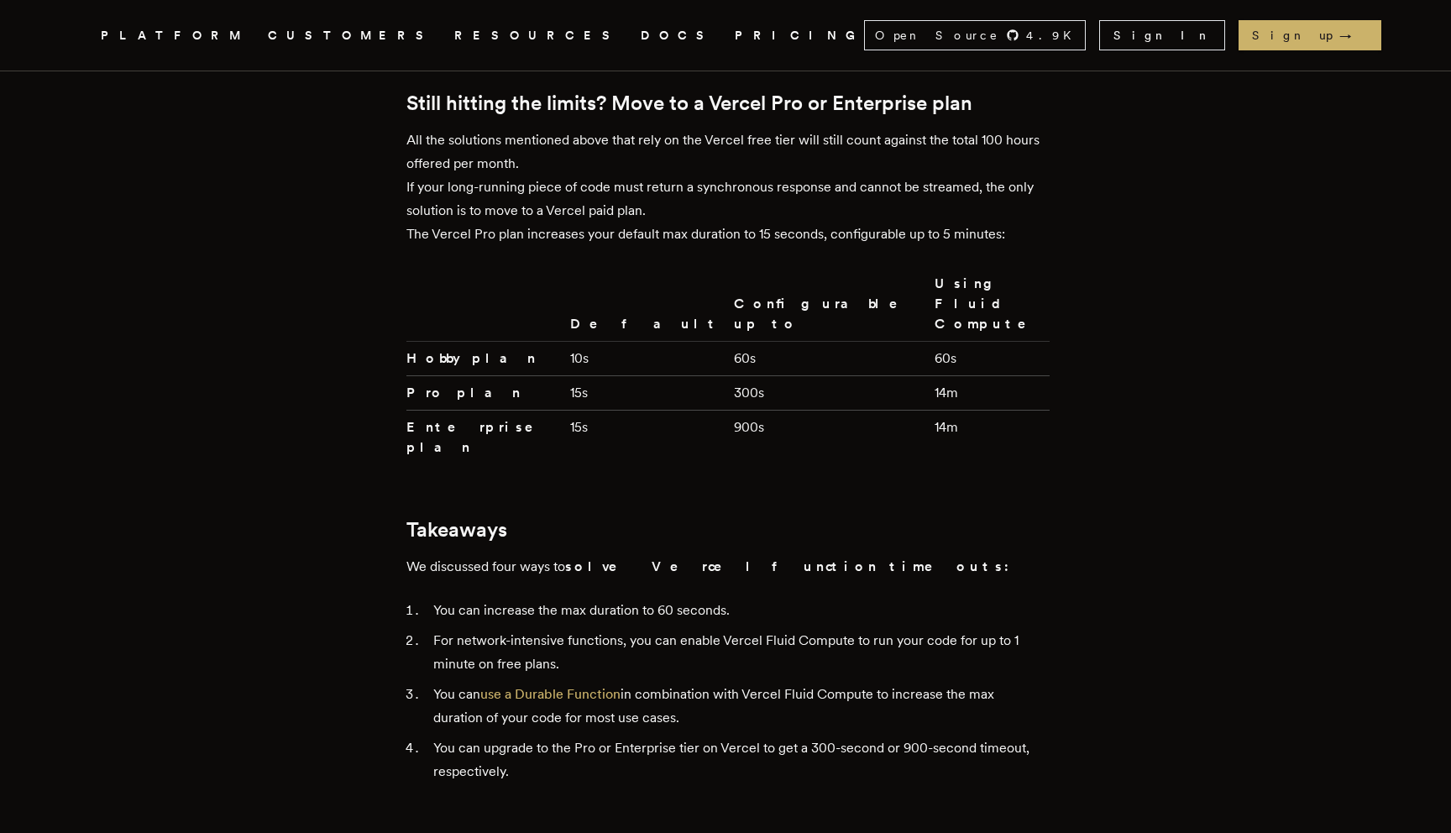
scroll to position [3967, 0]
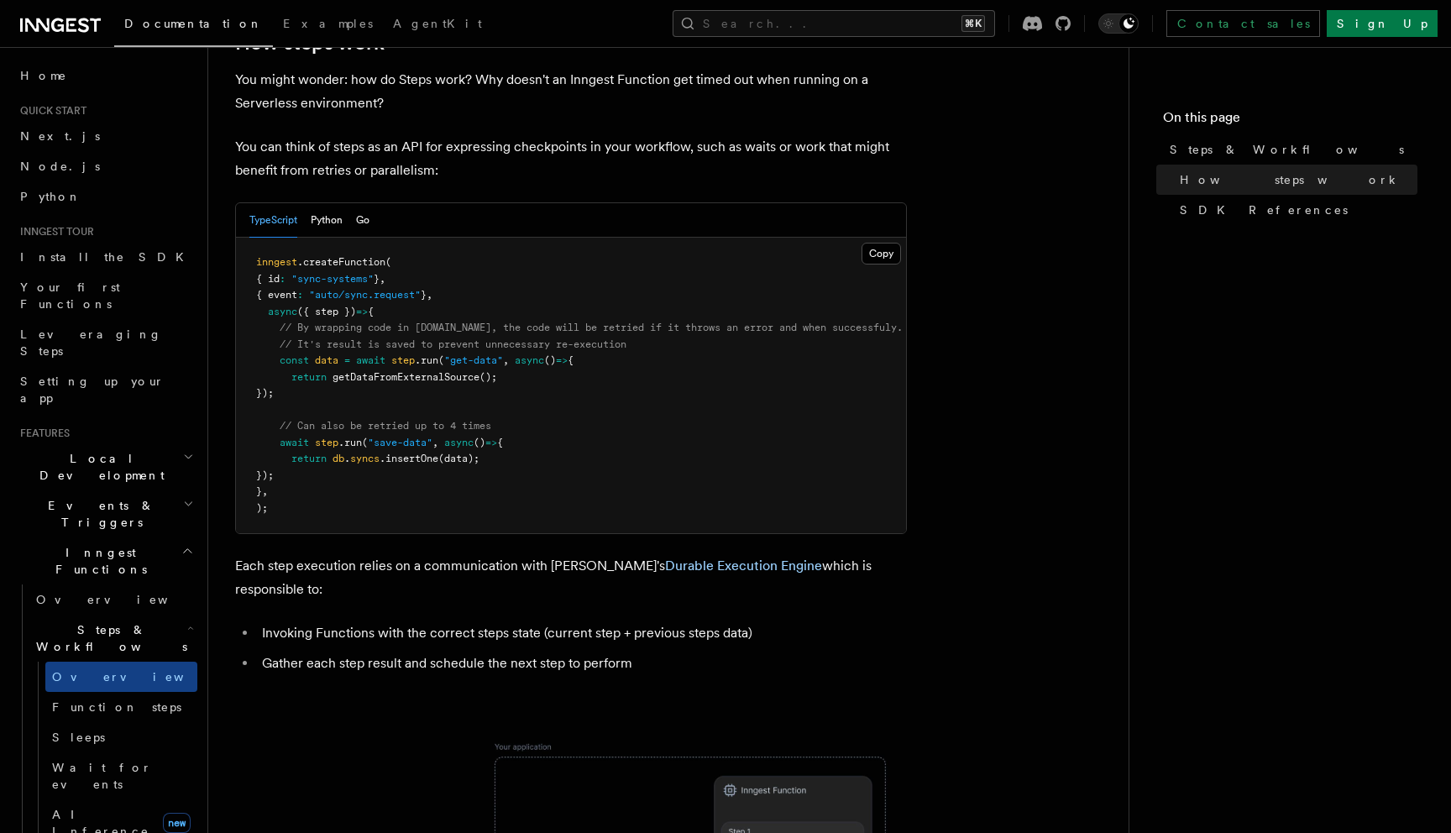
scroll to position [359, 0]
